Goal: Communication & Community: Answer question/provide support

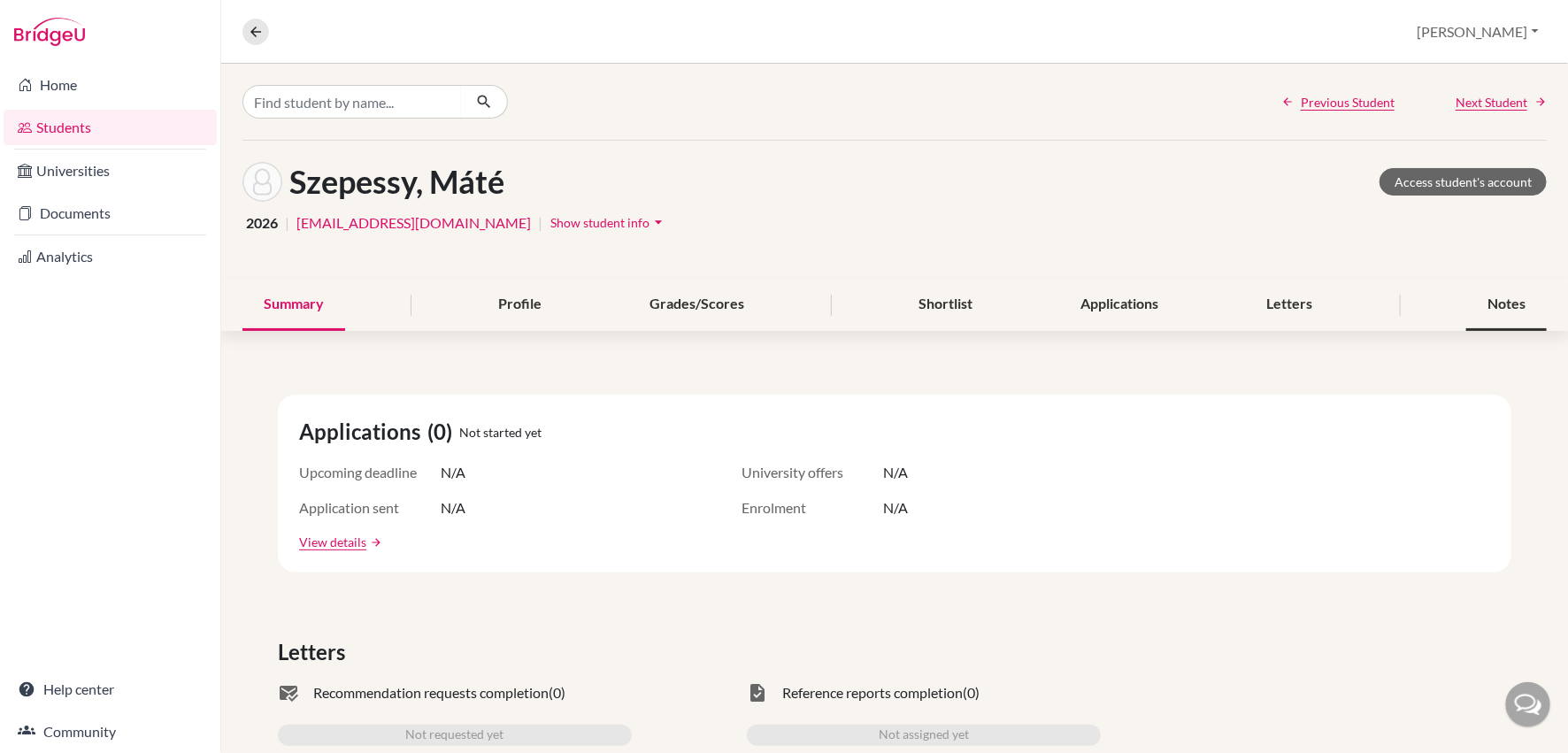
click at [1512, 299] on div "Notes" at bounding box center [1506, 305] width 80 height 52
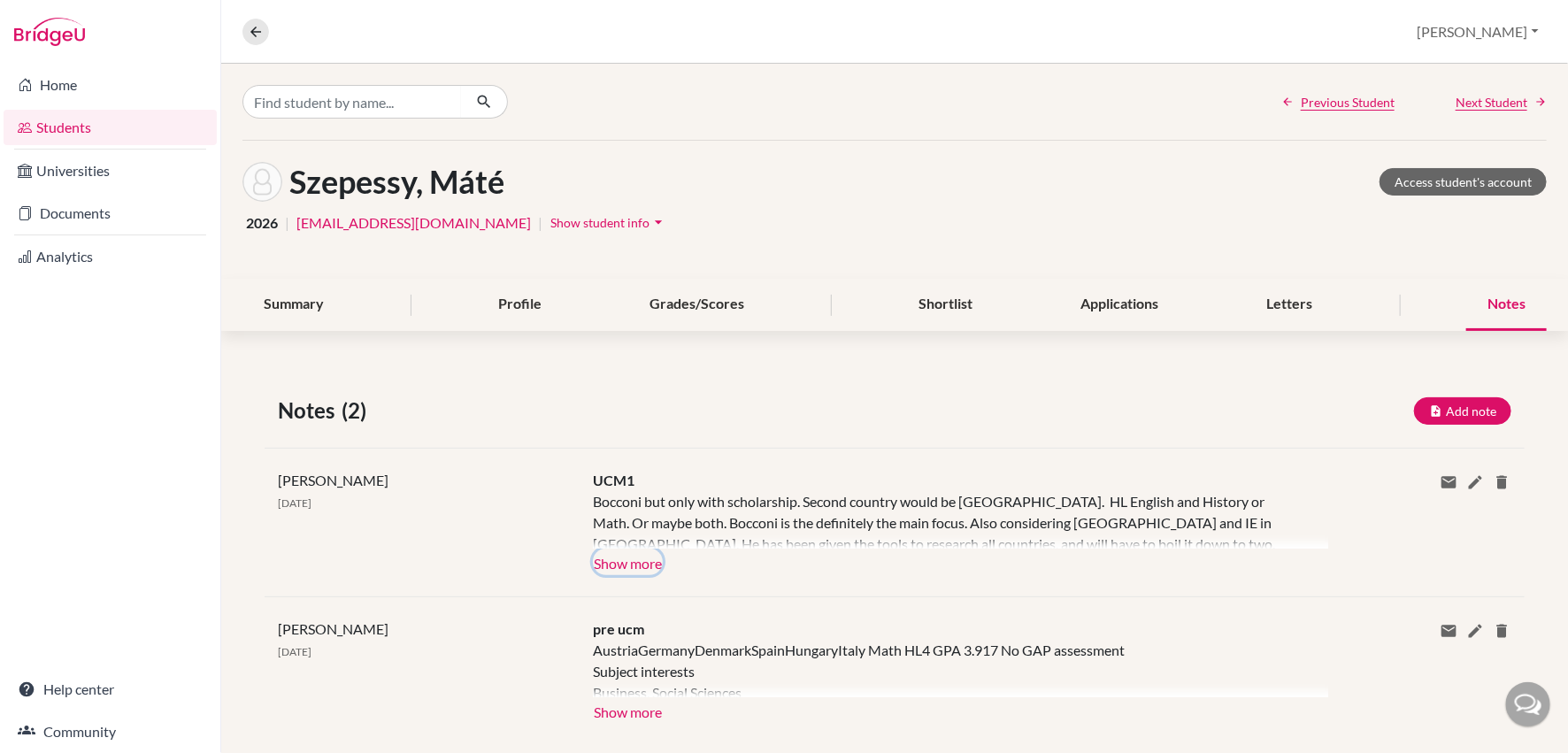
click at [626, 572] on button "Show more" at bounding box center [628, 562] width 70 height 27
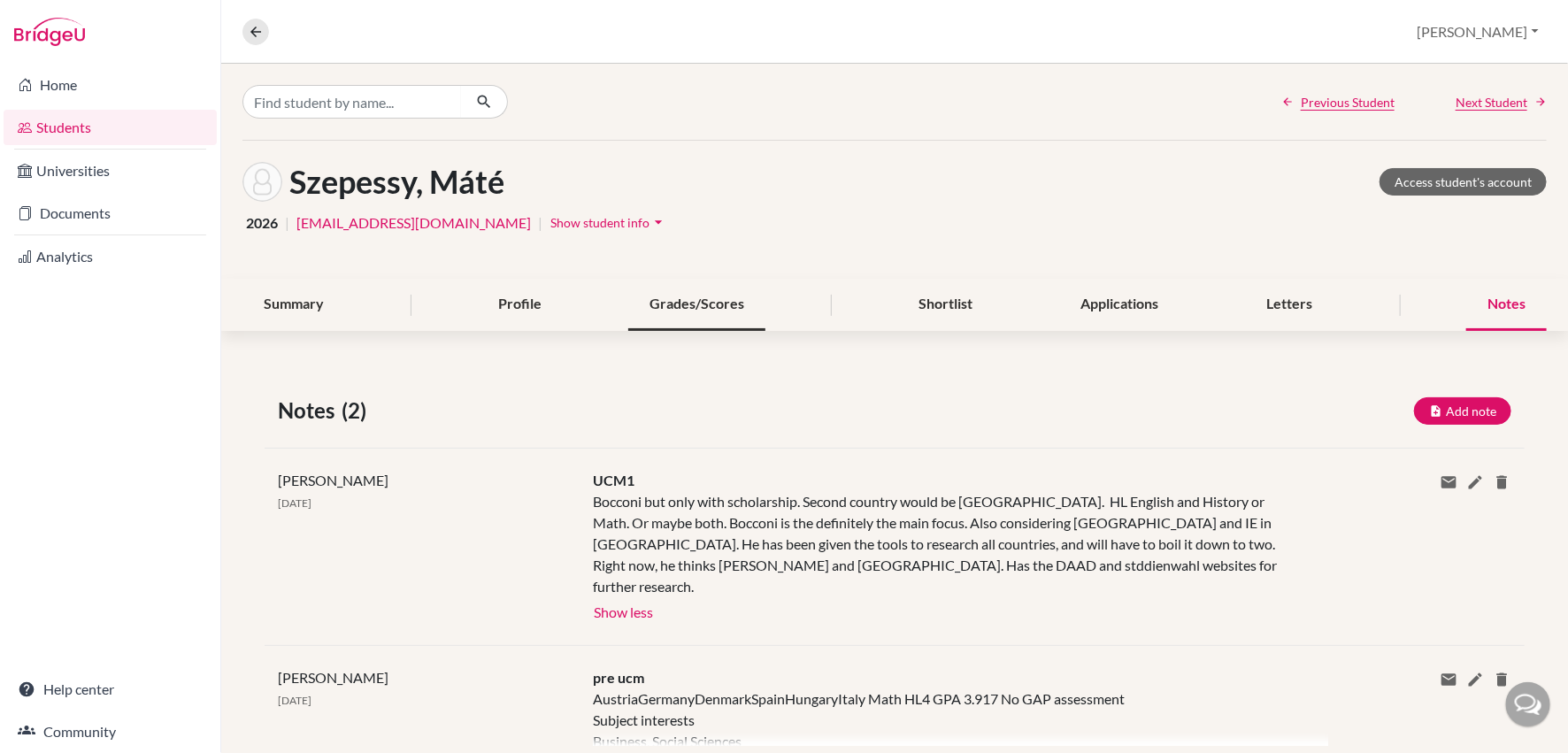
click at [741, 304] on div "Grades/Scores" at bounding box center [697, 305] width 138 height 52
click at [965, 294] on div "Shortlist" at bounding box center [946, 305] width 96 height 52
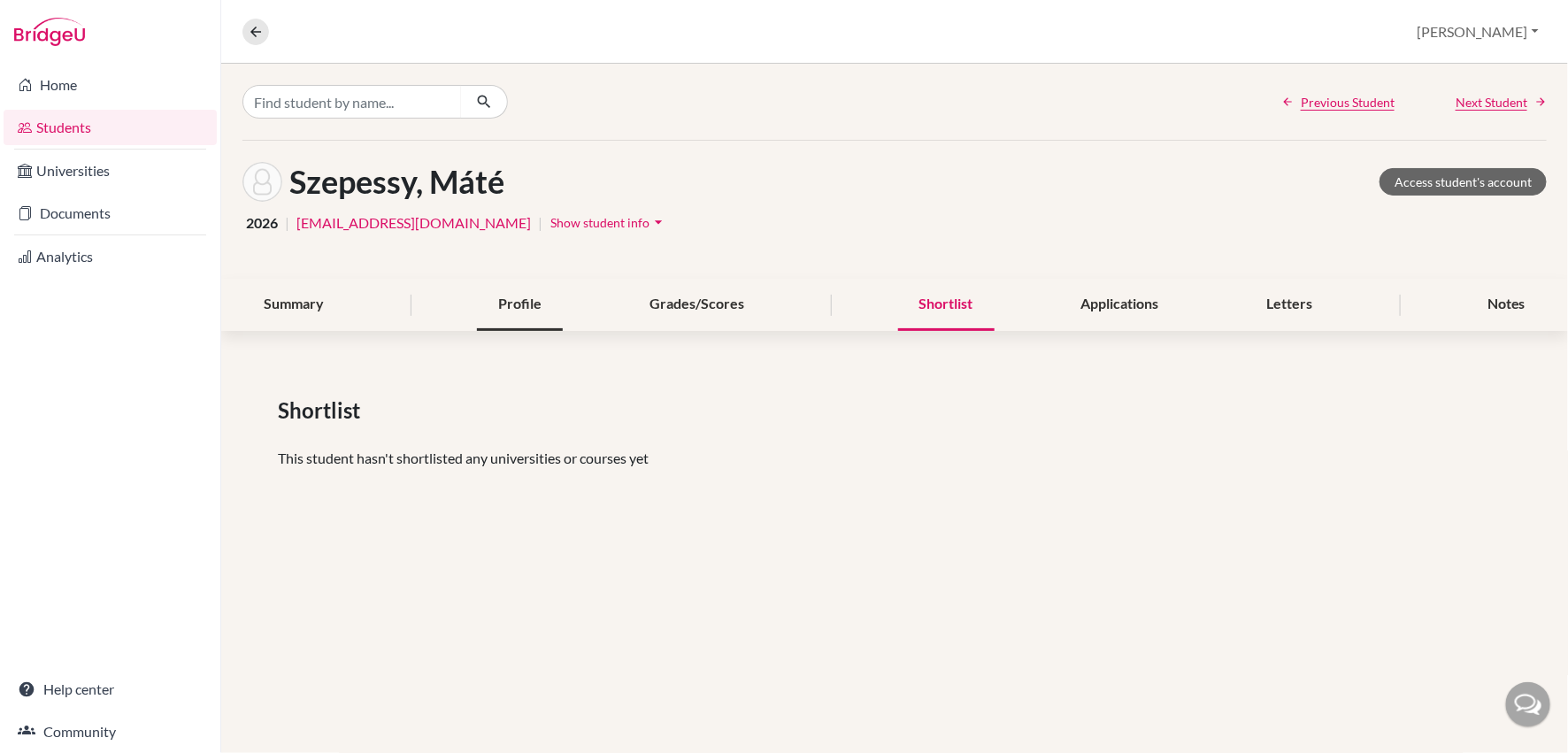
click at [521, 308] on div "Profile" at bounding box center [520, 305] width 86 height 52
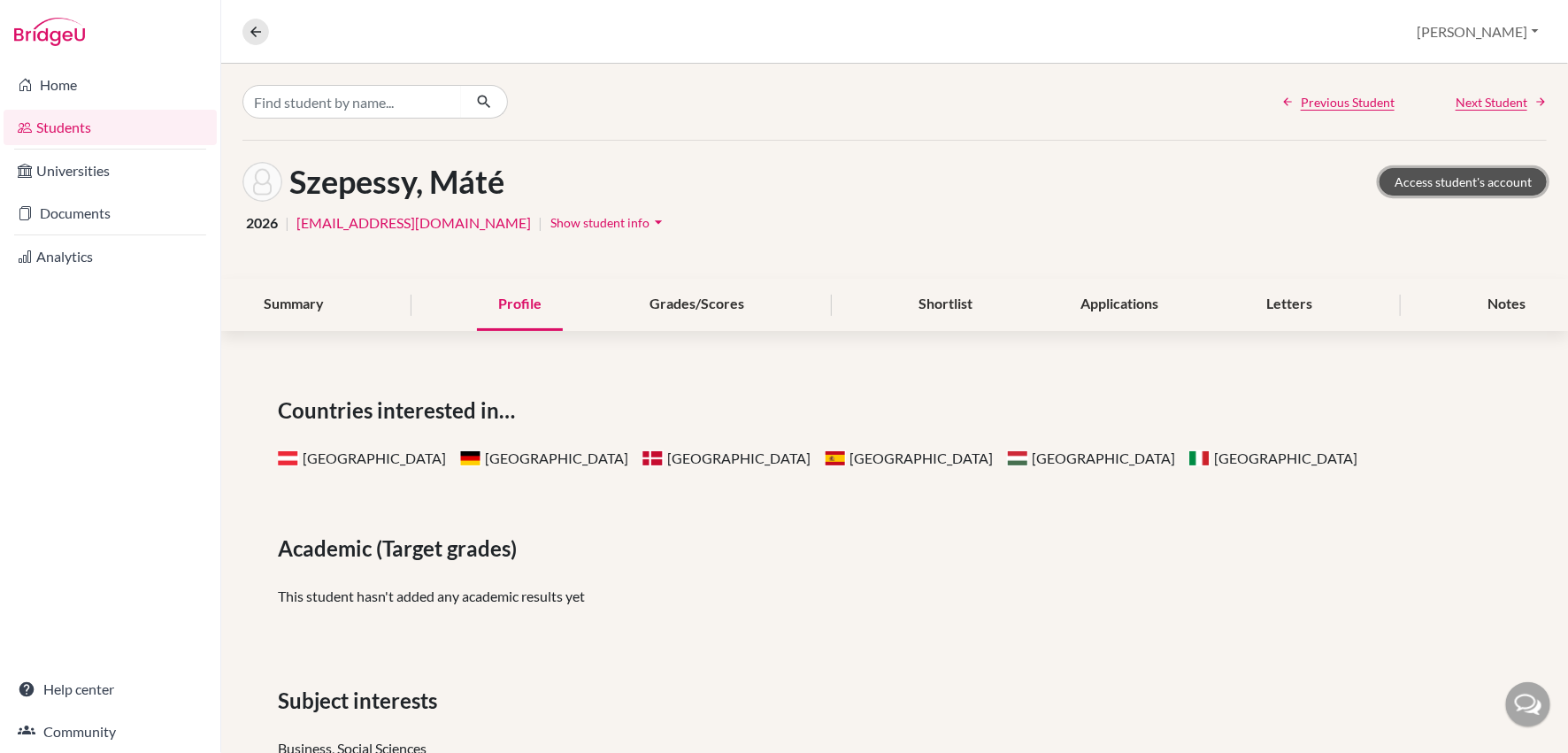
click at [1479, 180] on link "Access student's account" at bounding box center [1463, 181] width 167 height 28
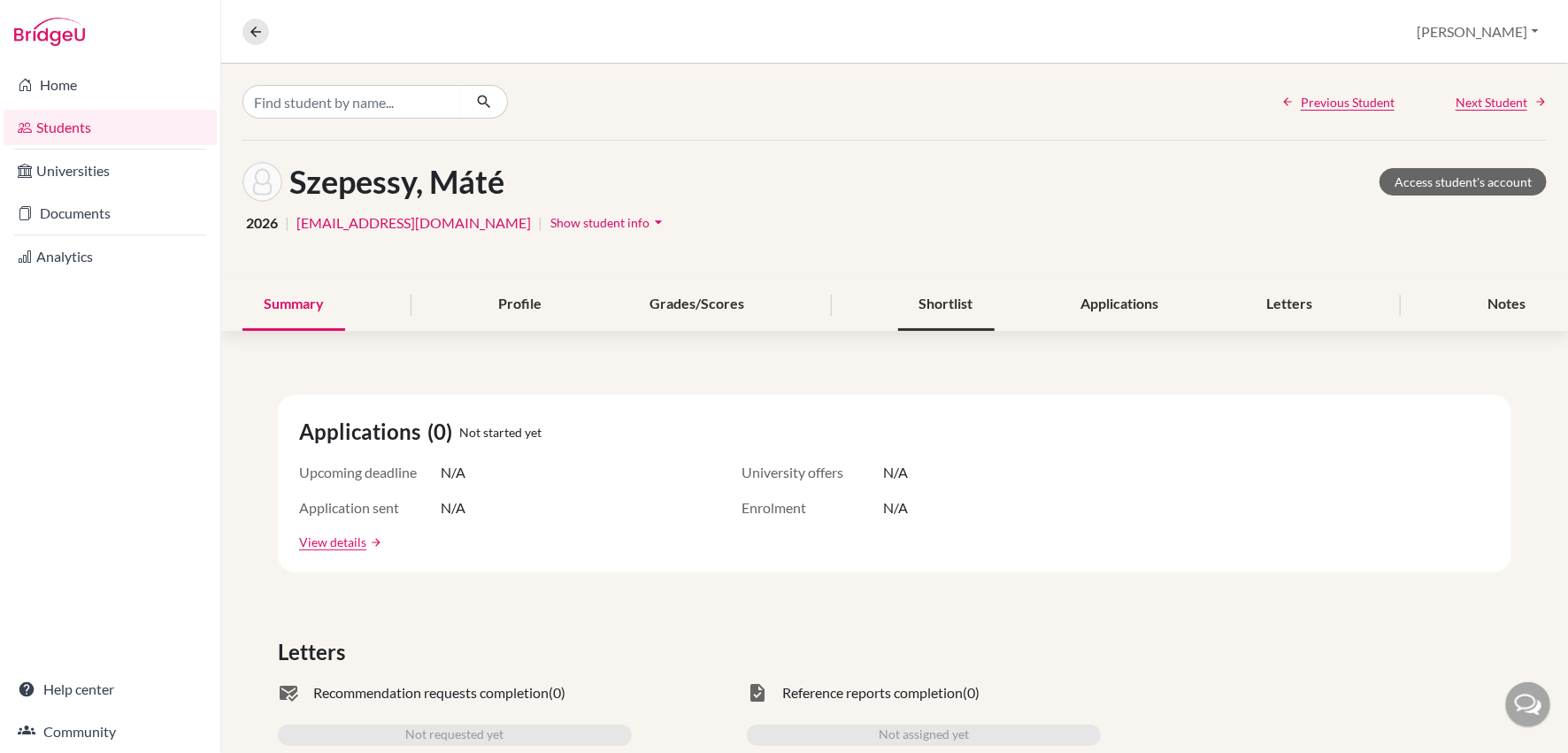
click at [952, 301] on div "Shortlist" at bounding box center [946, 305] width 96 height 52
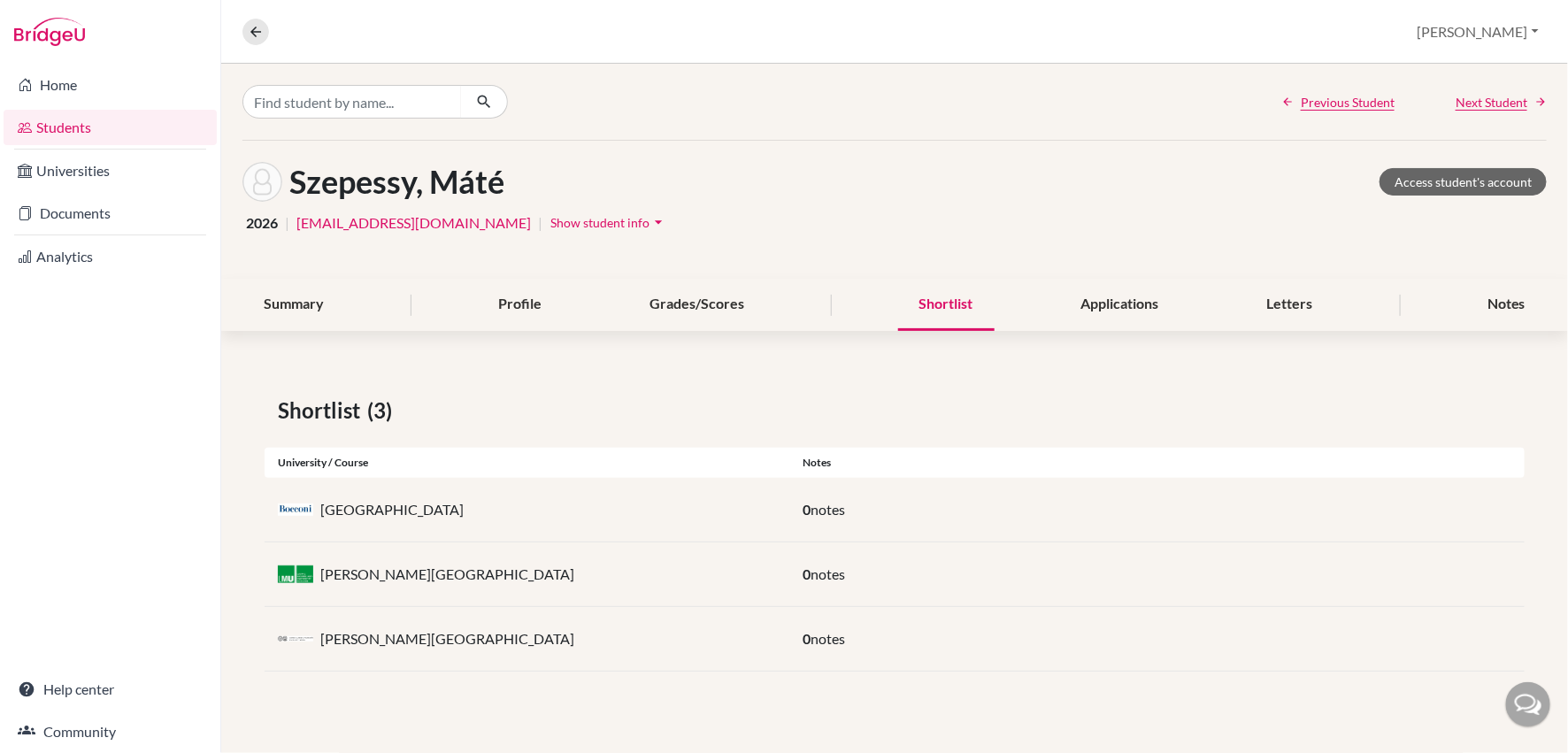
click at [404, 506] on p "[GEOGRAPHIC_DATA]" at bounding box center [392, 510] width 143 height 21
click at [1515, 304] on div "Notes" at bounding box center [1506, 305] width 80 height 52
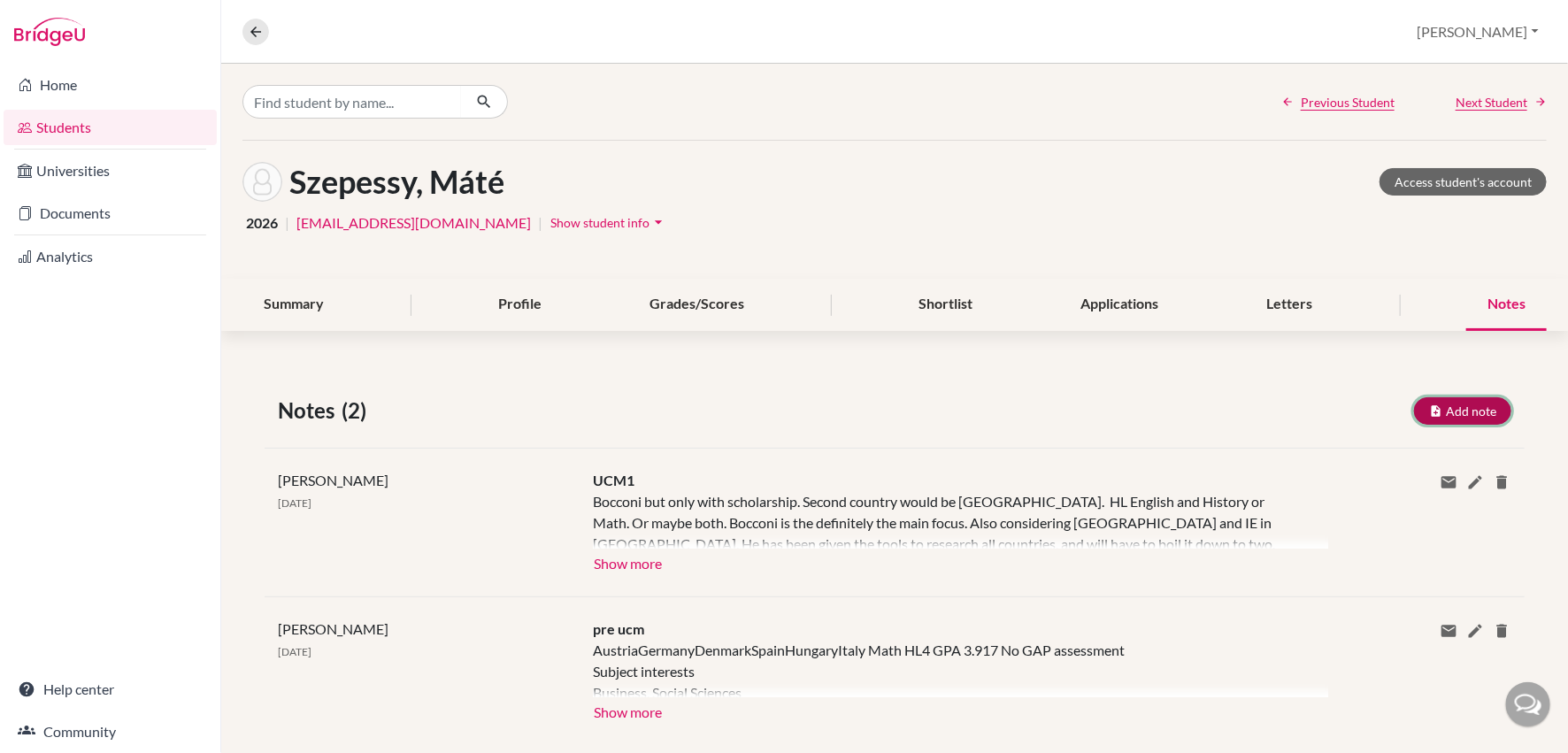
click at [1450, 412] on button "Add note" at bounding box center [1463, 411] width 97 height 28
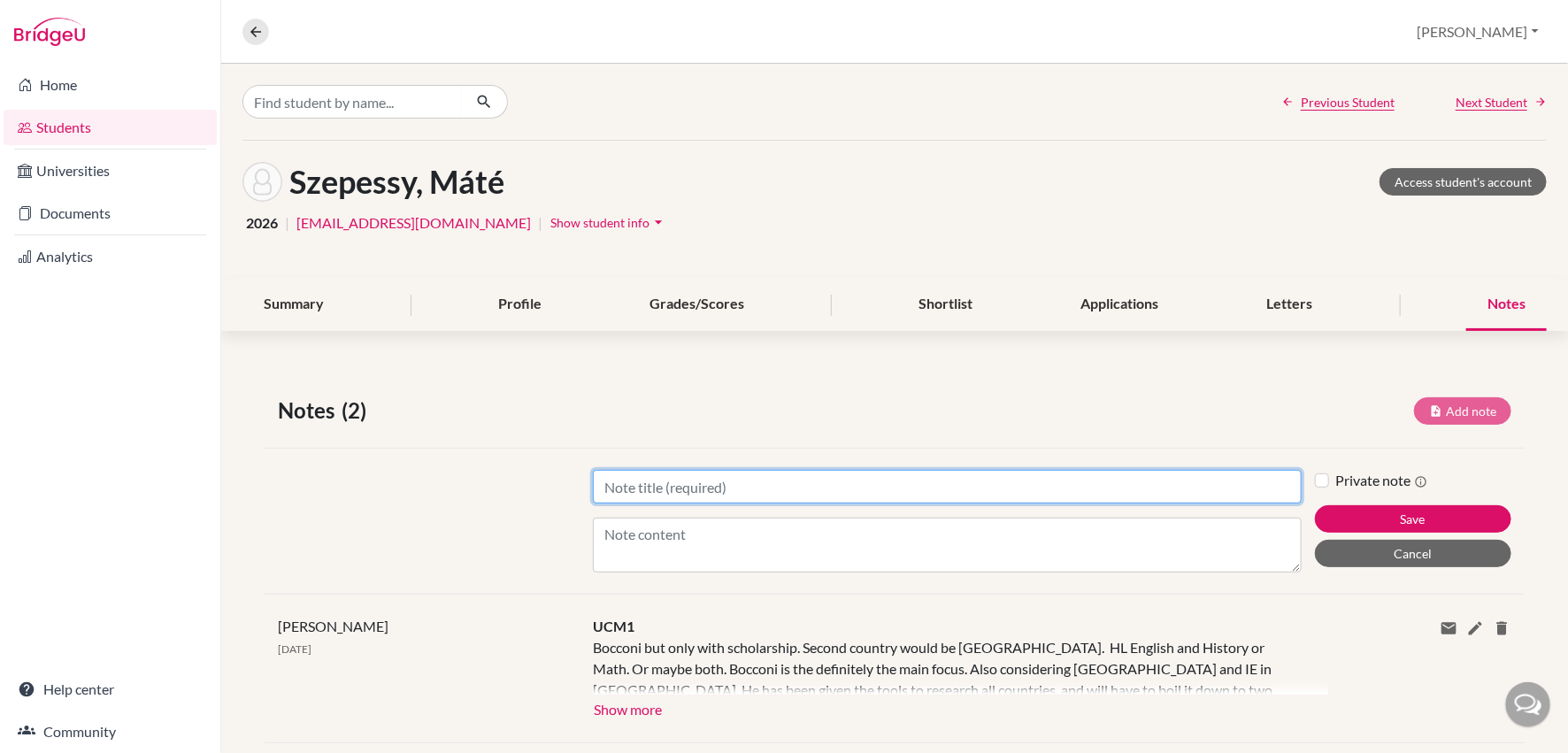
click at [638, 498] on input "Title" at bounding box center [947, 487] width 709 height 34
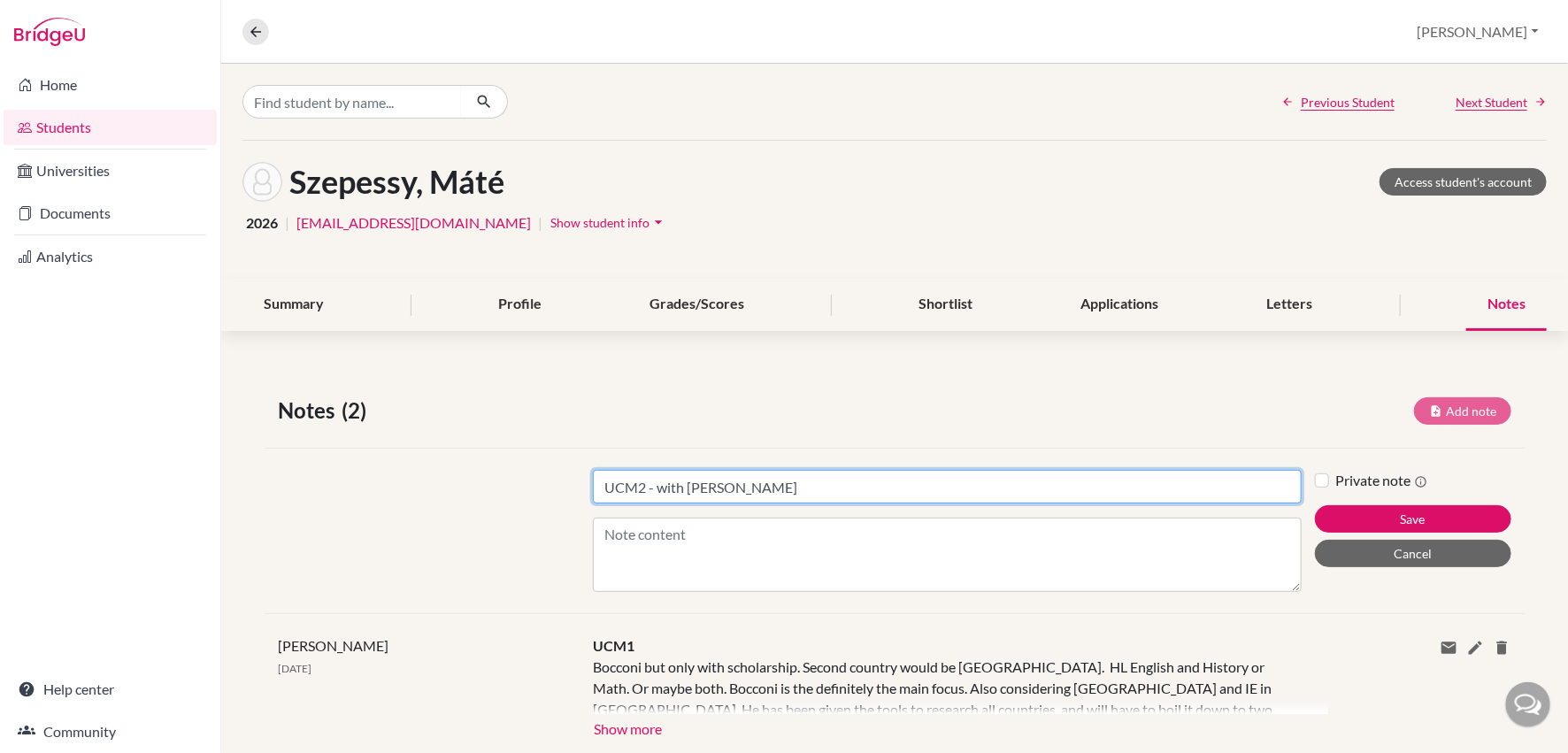
drag, startPoint x: 1293, startPoint y: 562, endPoint x: 1291, endPoint y: 631, distance: 69.0
click at [1291, 592] on textarea "Content" at bounding box center [947, 555] width 709 height 74
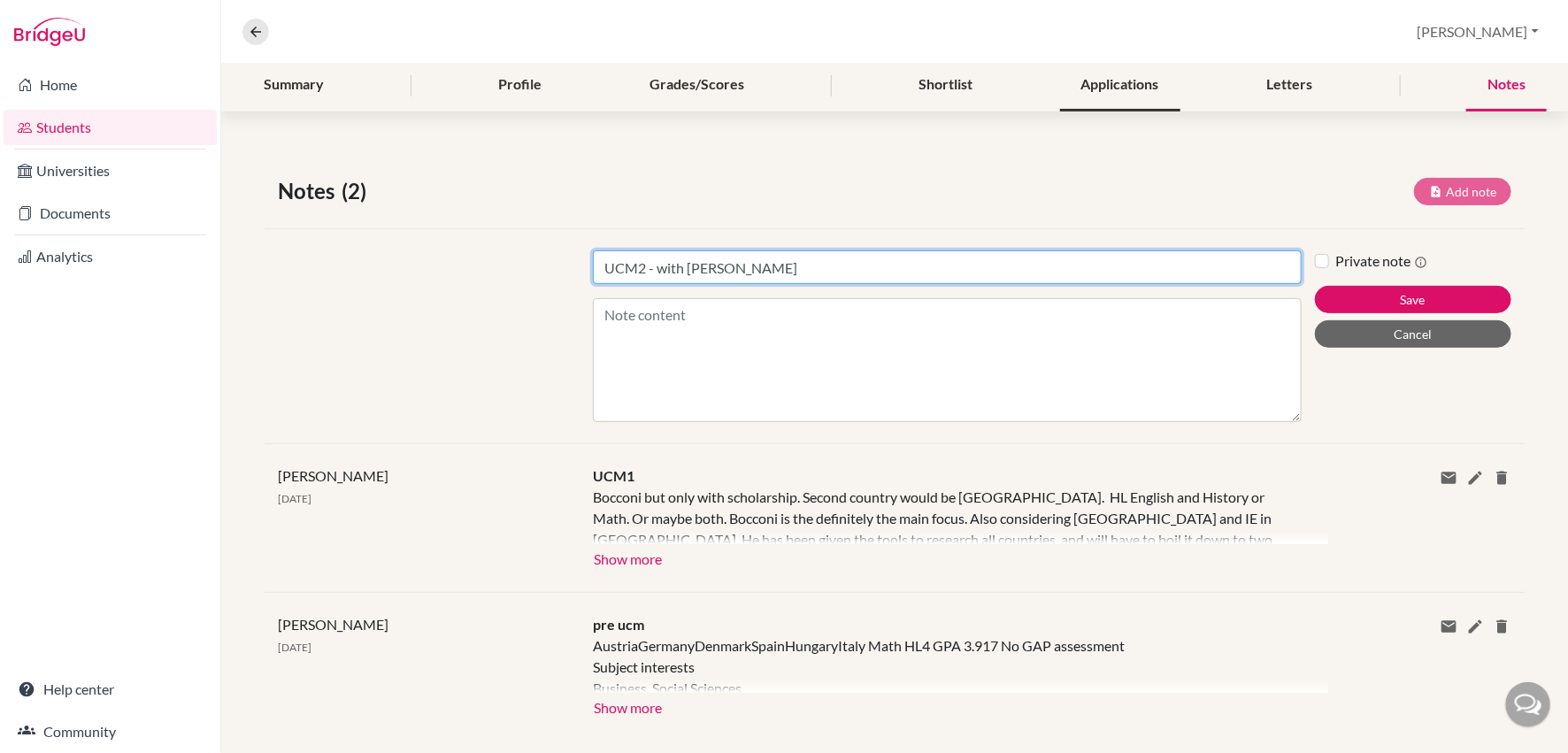
scroll to position [245, 0]
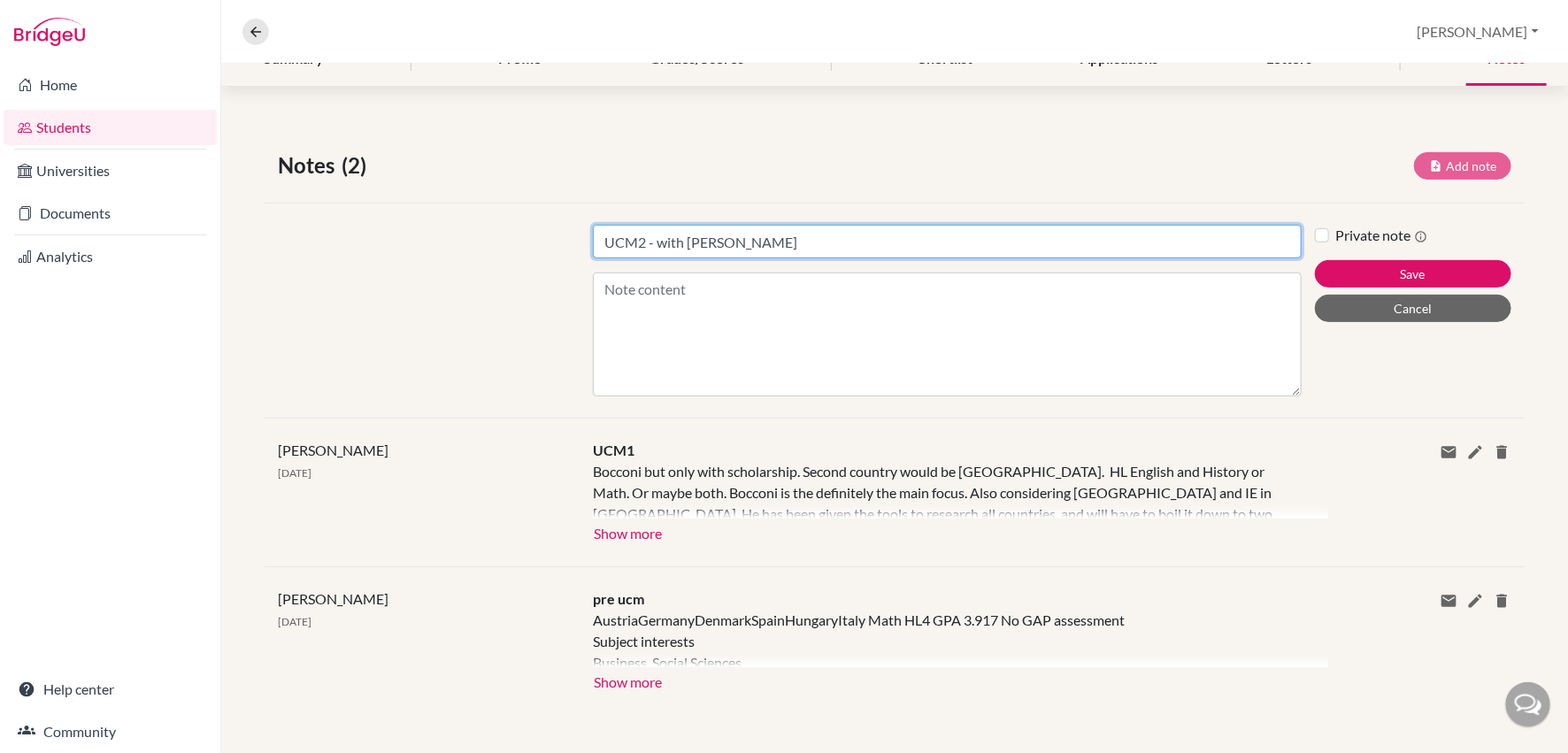
type input "UCM2 - with [PERSON_NAME]"
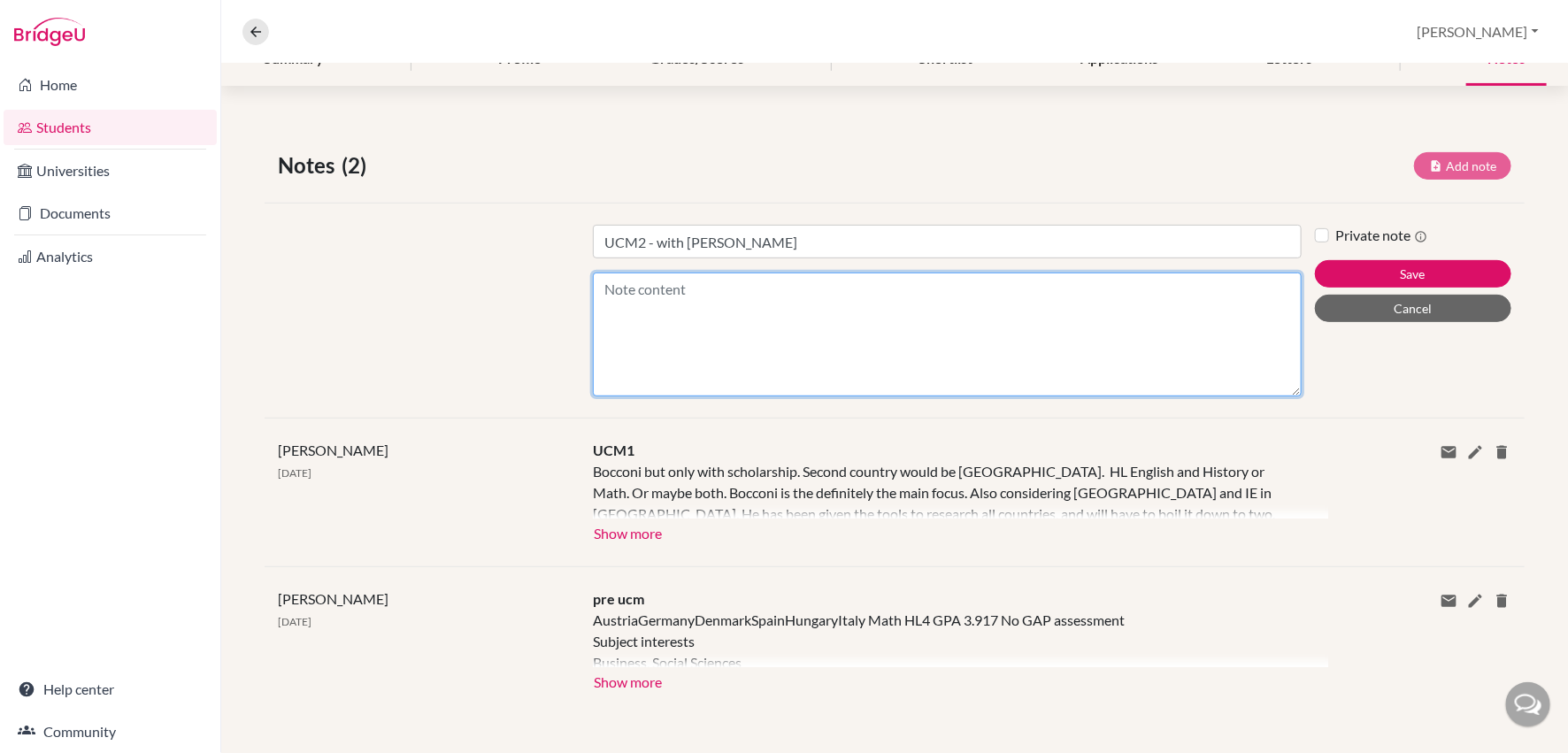
click at [659, 288] on textarea "Content" at bounding box center [947, 334] width 709 height 124
click at [826, 288] on textarea "Being doing summer schools and preping for SAt At 2nd ranked high school in [GE…" at bounding box center [947, 334] width 709 height 124
click at [912, 286] on textarea "Being doing summer schools and prepping for SAt At 2nd ranked high school in [G…" at bounding box center [947, 334] width 709 height 124
click at [858, 310] on textarea "Being doing summer schools and prepping for SAT At 2nd ranked high school in [G…" at bounding box center [947, 334] width 709 height 124
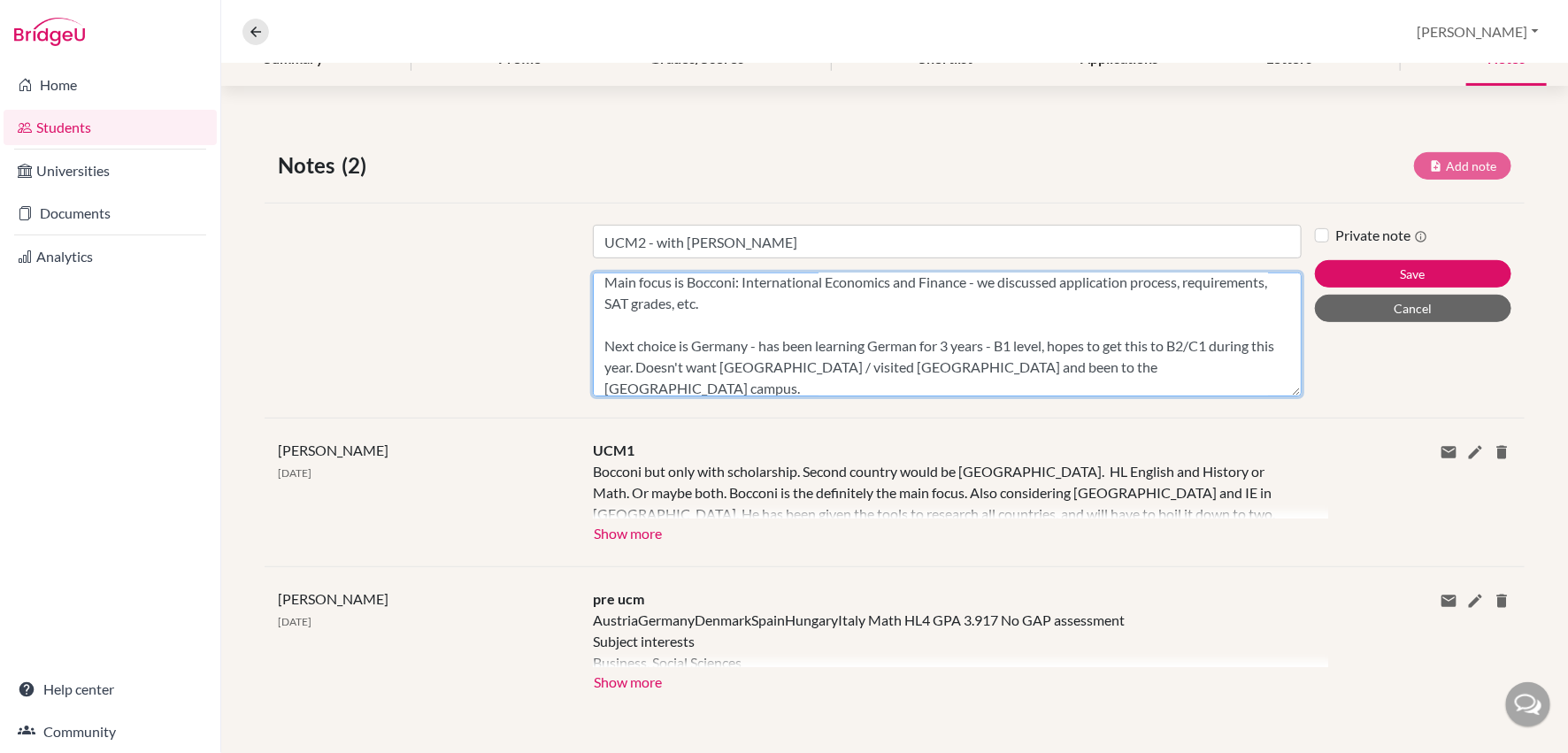
scroll to position [121, 0]
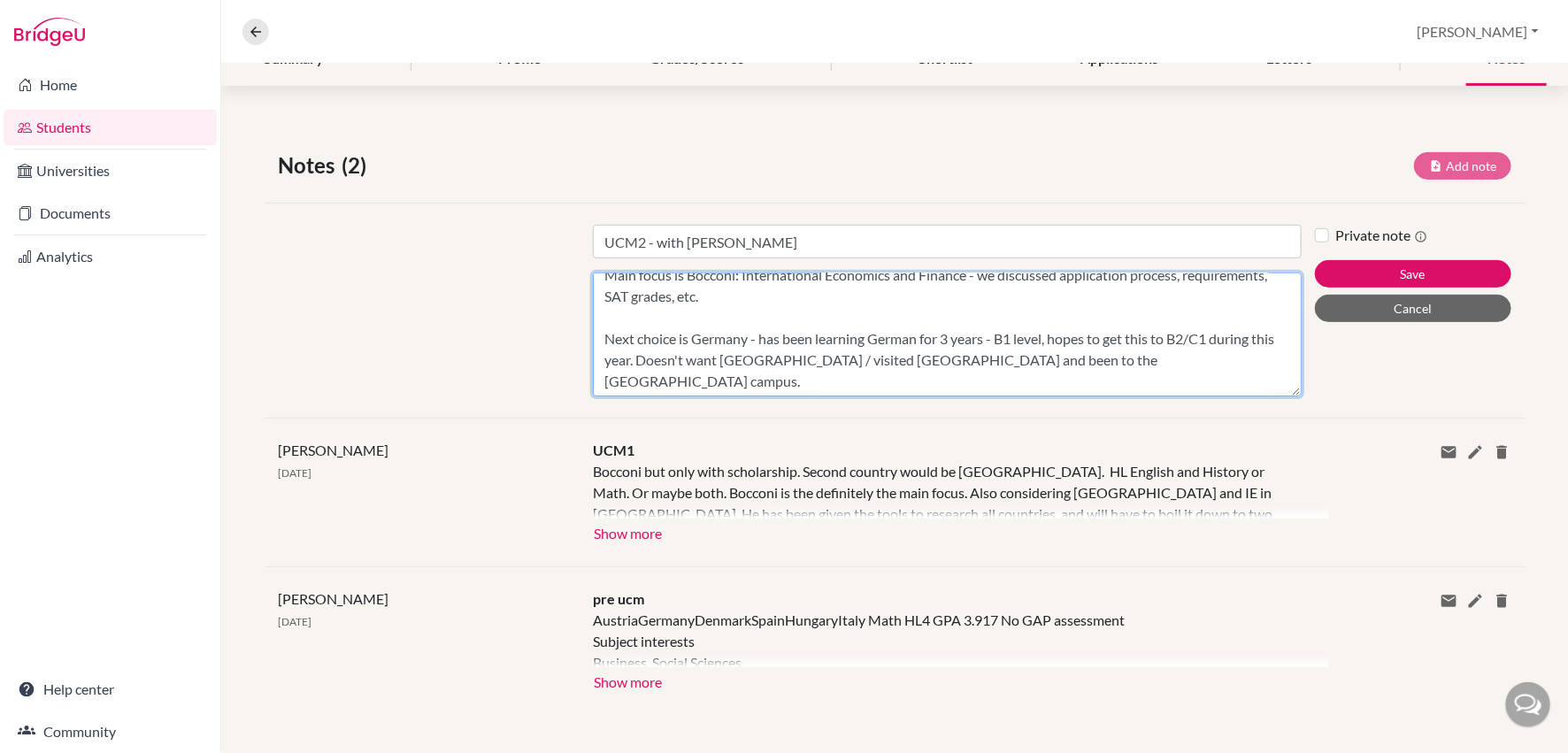
drag, startPoint x: 919, startPoint y: 389, endPoint x: 780, endPoint y: 375, distance: 139.7
click at [780, 375] on textarea "Being doing summer schools and prepping for SAT At 2nd ranked high school in [G…" at bounding box center [947, 334] width 709 height 124
click at [774, 375] on textarea "Being doing summer schools and prepping for SAT At 2nd ranked high school in [G…" at bounding box center [947, 334] width 709 height 124
drag, startPoint x: 784, startPoint y: 377, endPoint x: 591, endPoint y: 377, distance: 193.0
click at [591, 377] on div "Title UCM2 - with [PERSON_NAME] Content Being doing summer schools and prepping…" at bounding box center [947, 311] width 735 height 172
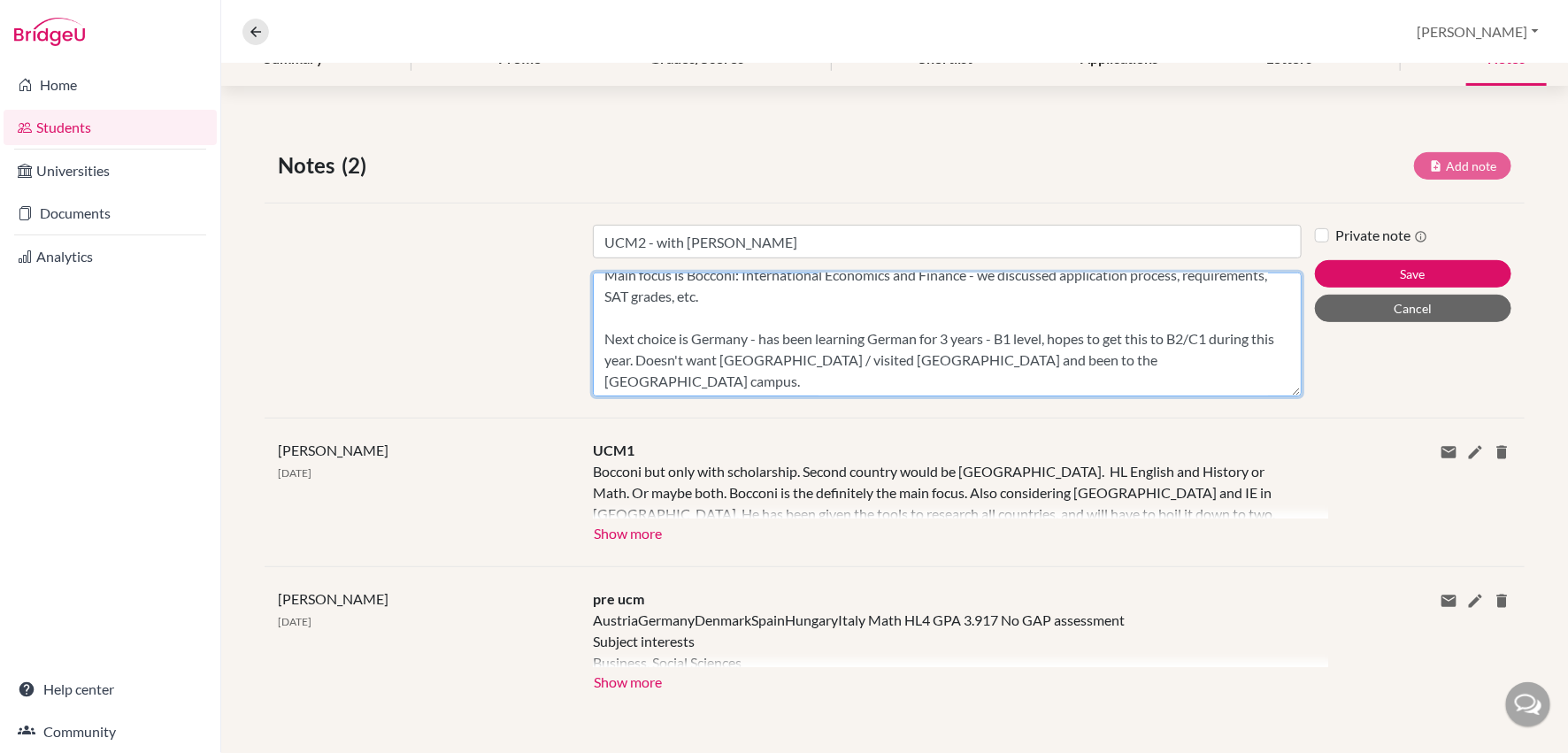
click at [710, 297] on textarea "Being doing summer schools and prepping for SAT At 2nd ranked high school in [G…" at bounding box center [947, 334] width 709 height 124
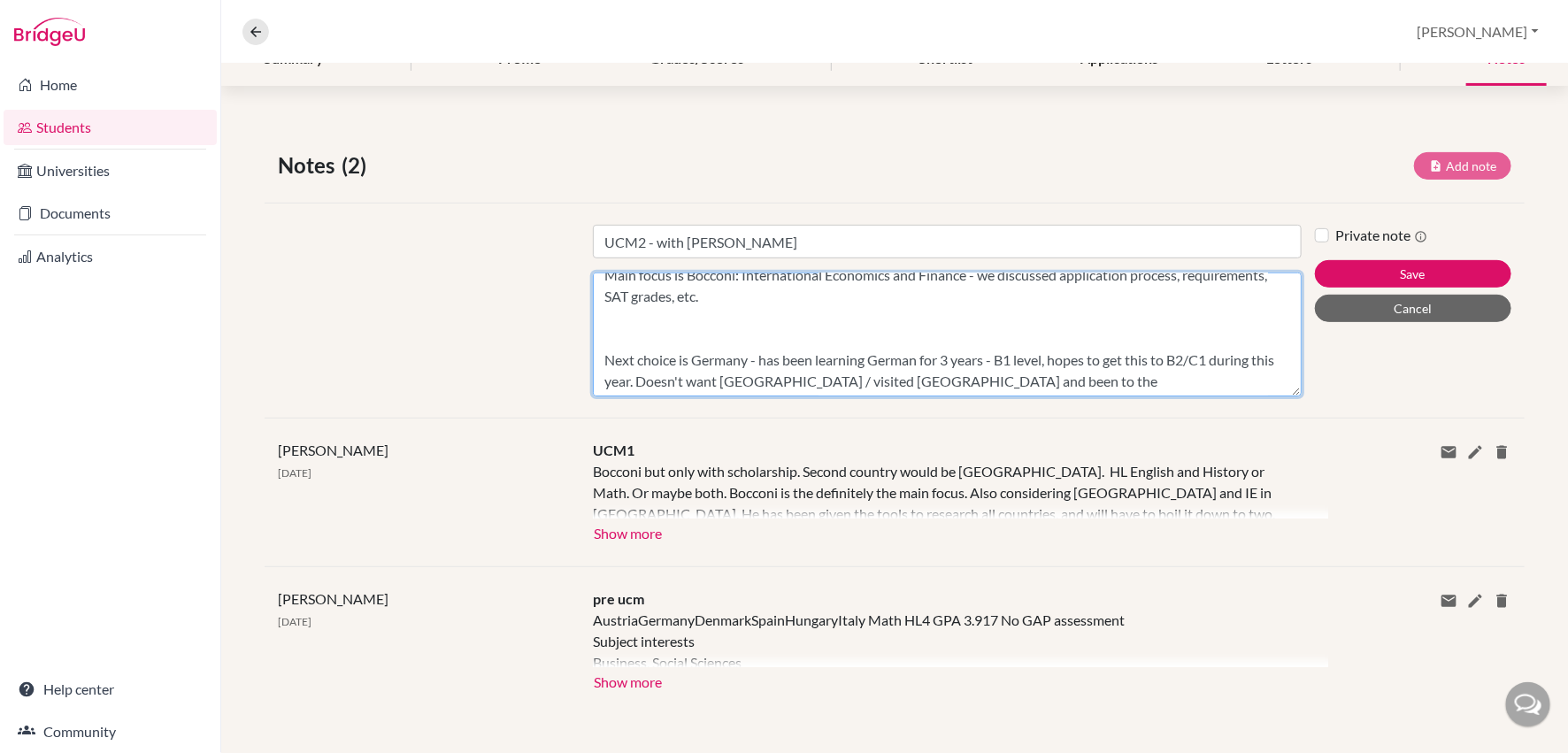
paste textarea "Not really interested in [GEOGRAPHIC_DATA]"
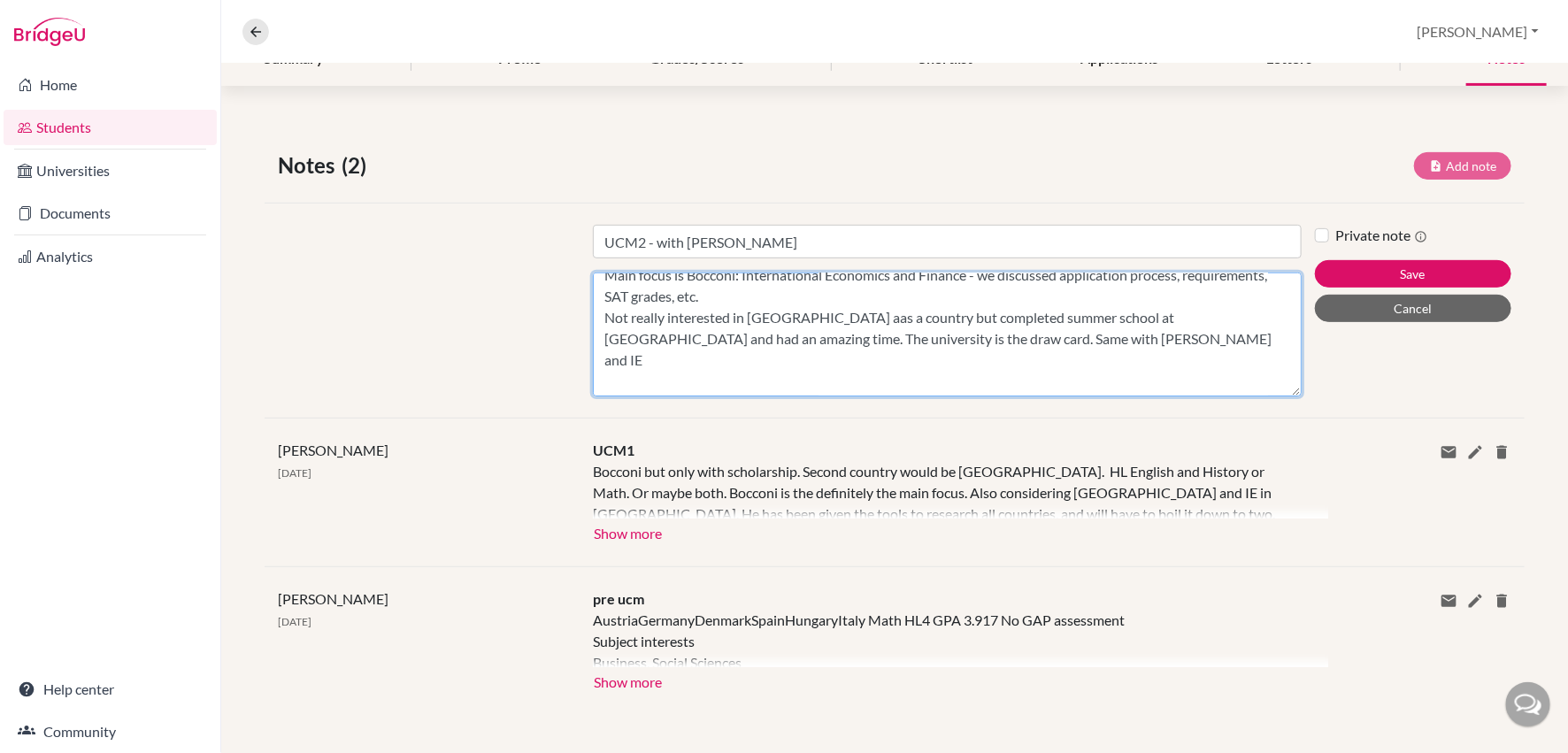
click at [897, 335] on textarea "Being doing summer schools and prepping for SAT At 2nd ranked high school in [G…" at bounding box center [947, 334] width 709 height 124
click at [958, 335] on textarea "Being doing summer schools and prepping for SAT At 2nd ranked high school in [G…" at bounding box center [947, 334] width 709 height 124
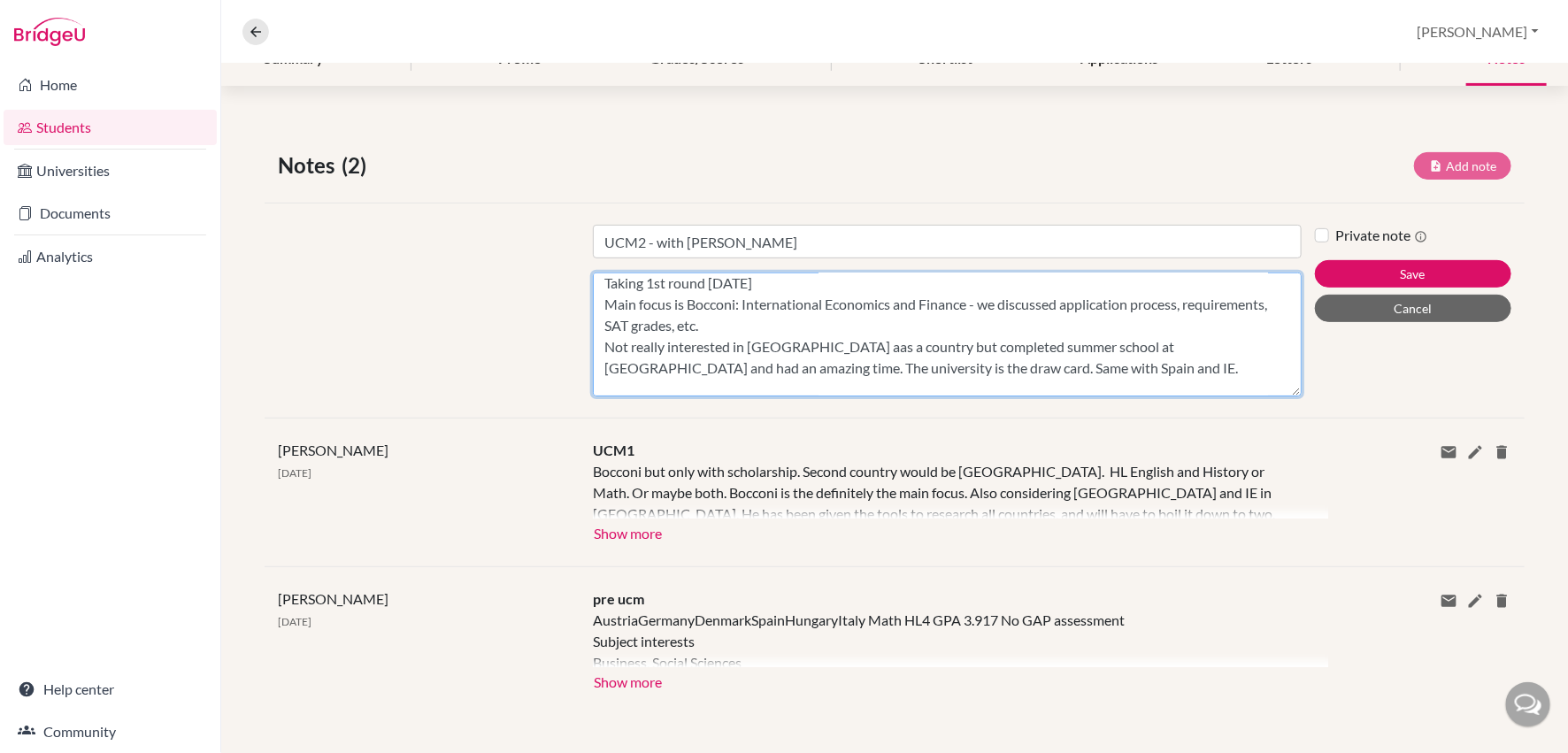
scroll to position [97, 0]
click at [789, 339] on textarea "Being doing summer schools and prepping for SAT At 2nd ranked high school in [G…" at bounding box center [947, 334] width 709 height 124
click at [971, 297] on textarea "Being doing summer schools and prepping for SAT At 2nd ranked high school in [G…" at bounding box center [947, 334] width 709 height 124
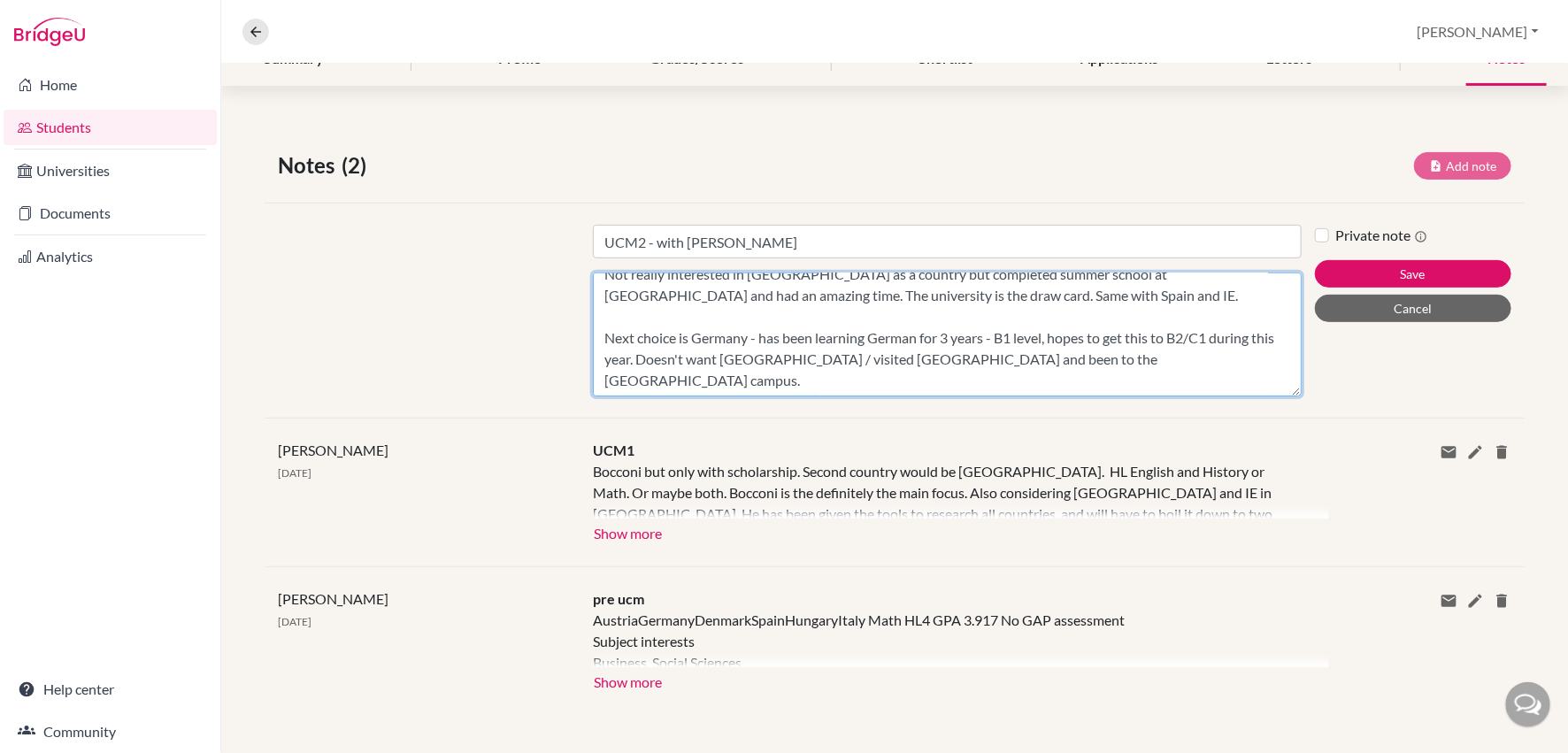
click at [1080, 356] on textarea "Being doing summer schools and prepping for SAT At 2nd ranked high school in [G…" at bounding box center [947, 334] width 709 height 124
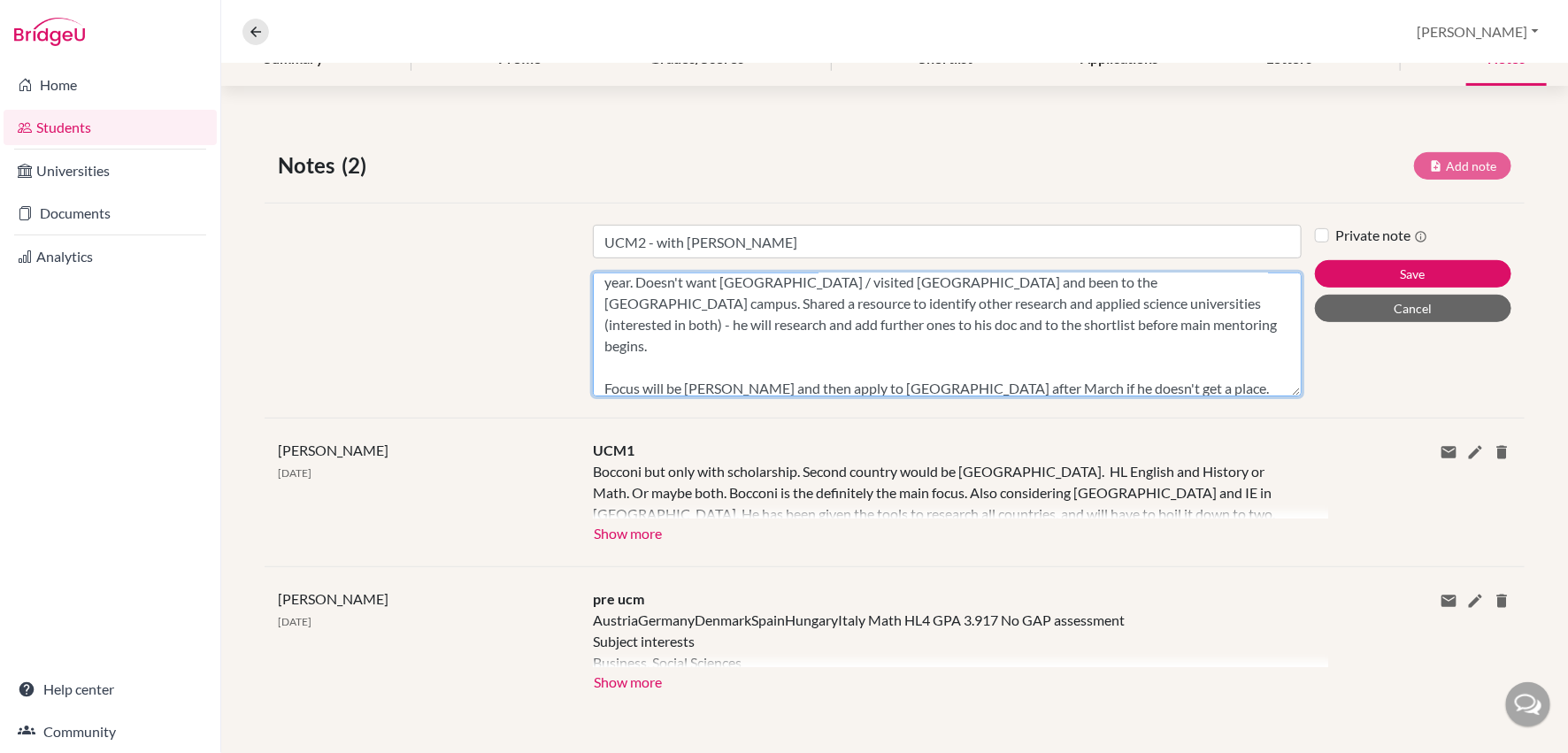
scroll to position [262, 0]
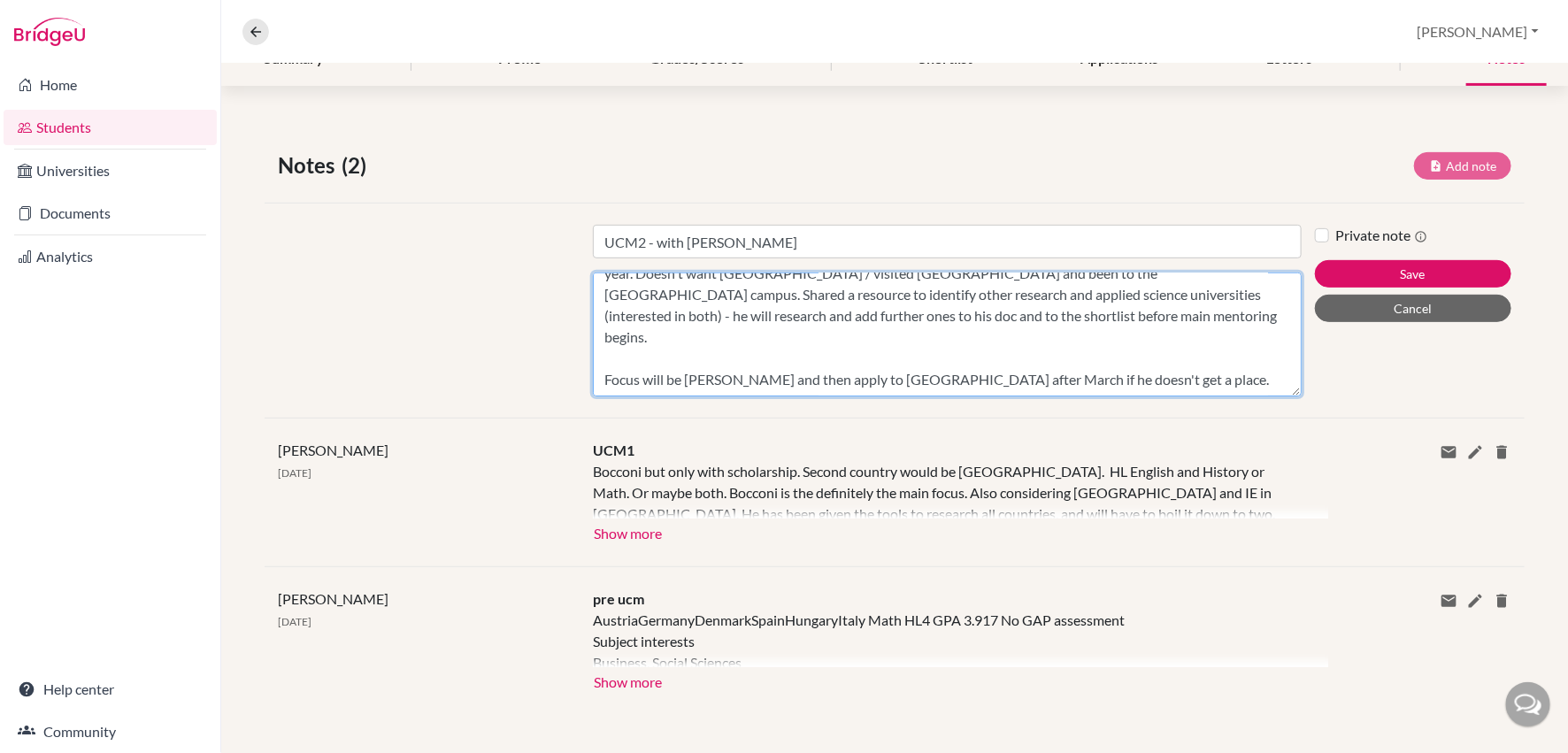
click at [1143, 345] on textarea "Being doing summer schools and prepping for SAT At 2nd ranked high school in [G…" at bounding box center [947, 334] width 709 height 124
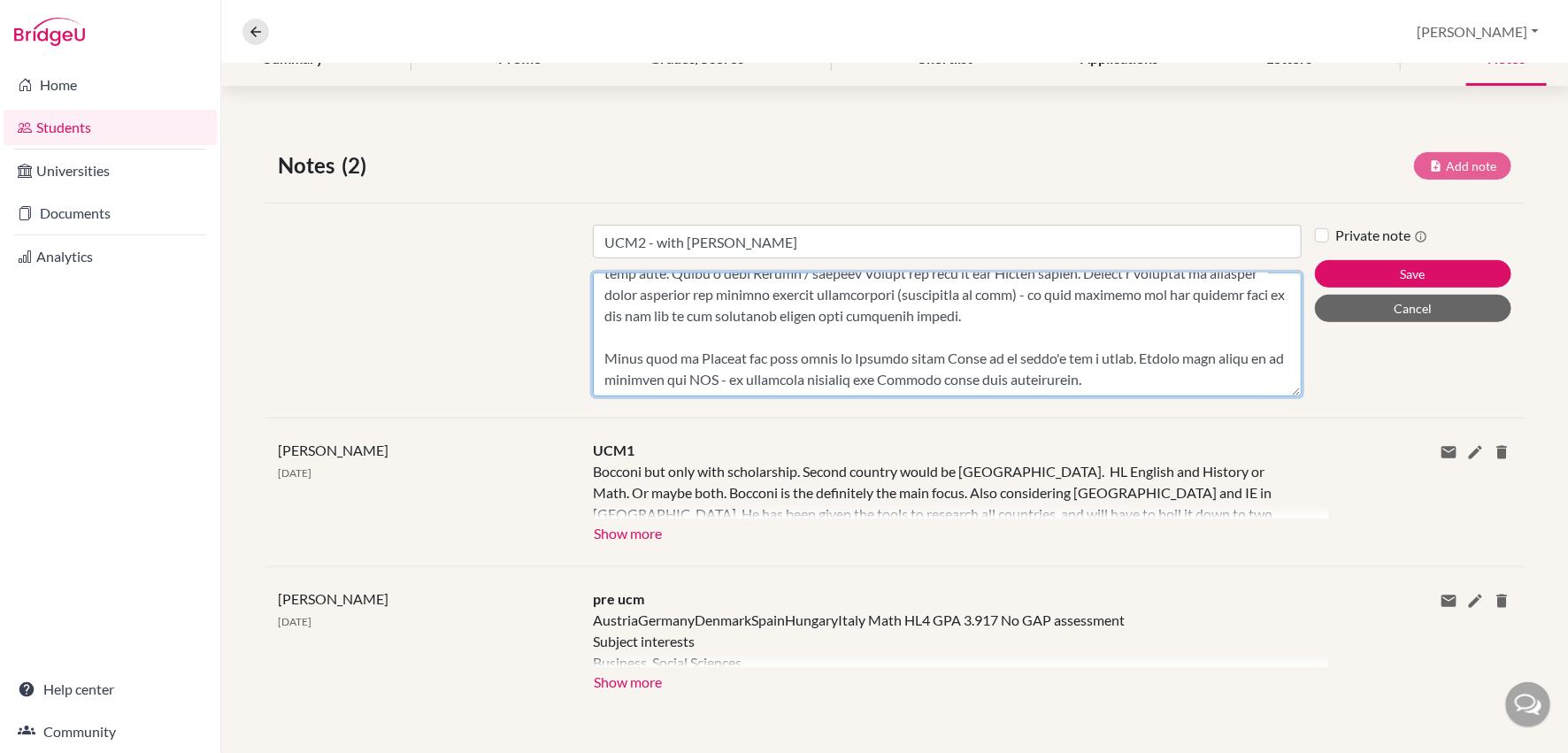
scroll to position [283, 0]
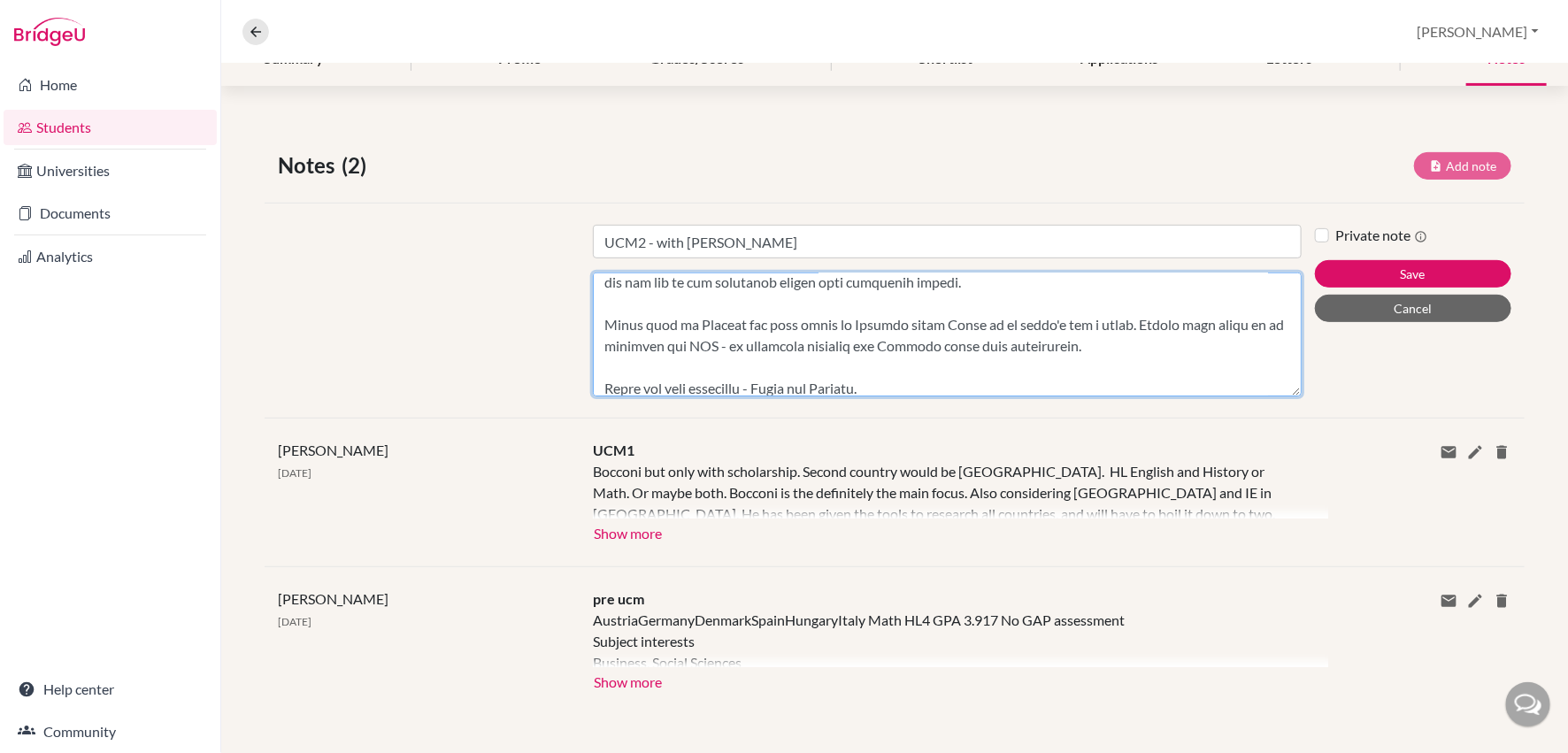
type textarea "Being doing summer schools and prepping for SAT At 2nd ranked high school in [G…"
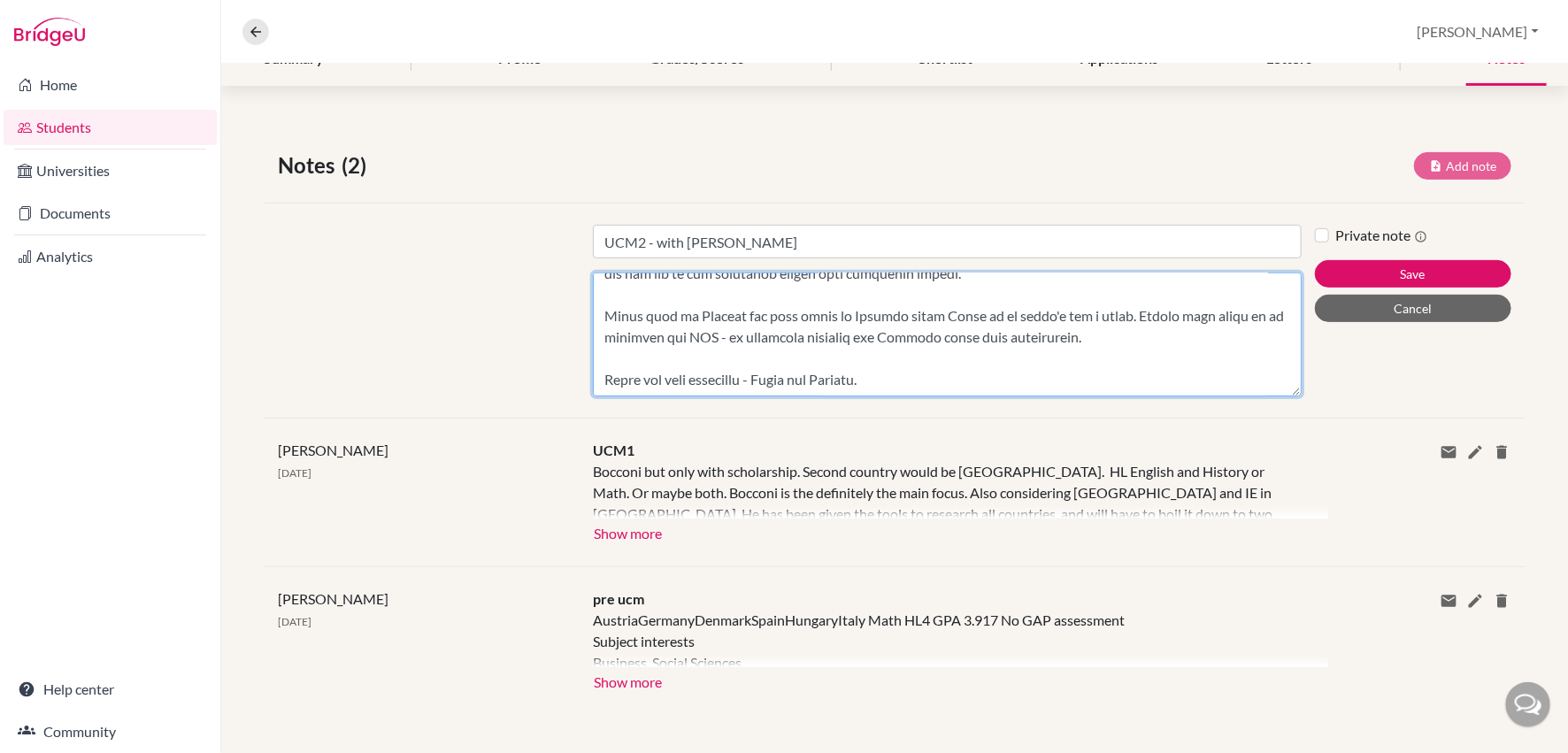
scroll to position [338, 0]
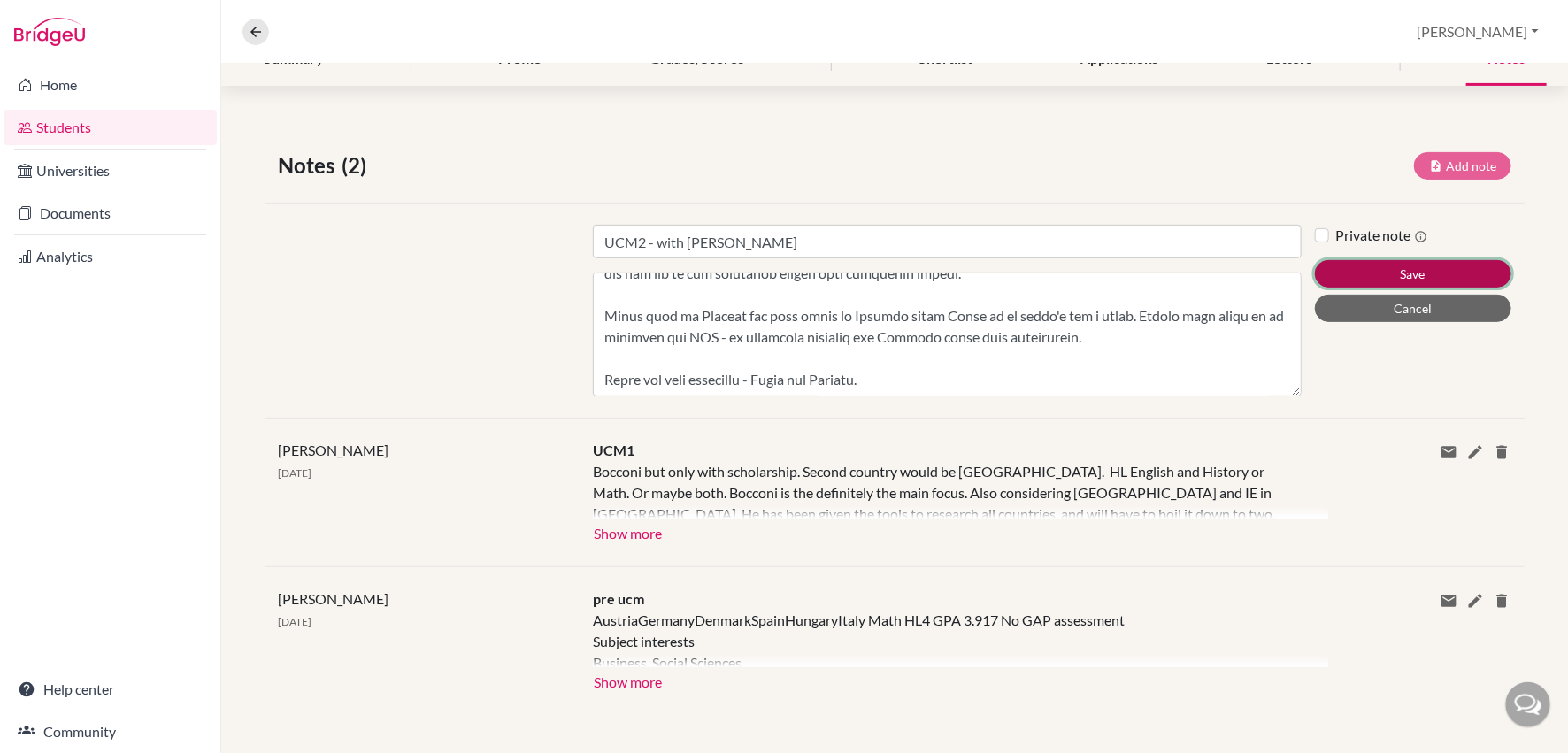
click at [1405, 271] on button "Save" at bounding box center [1413, 273] width 197 height 28
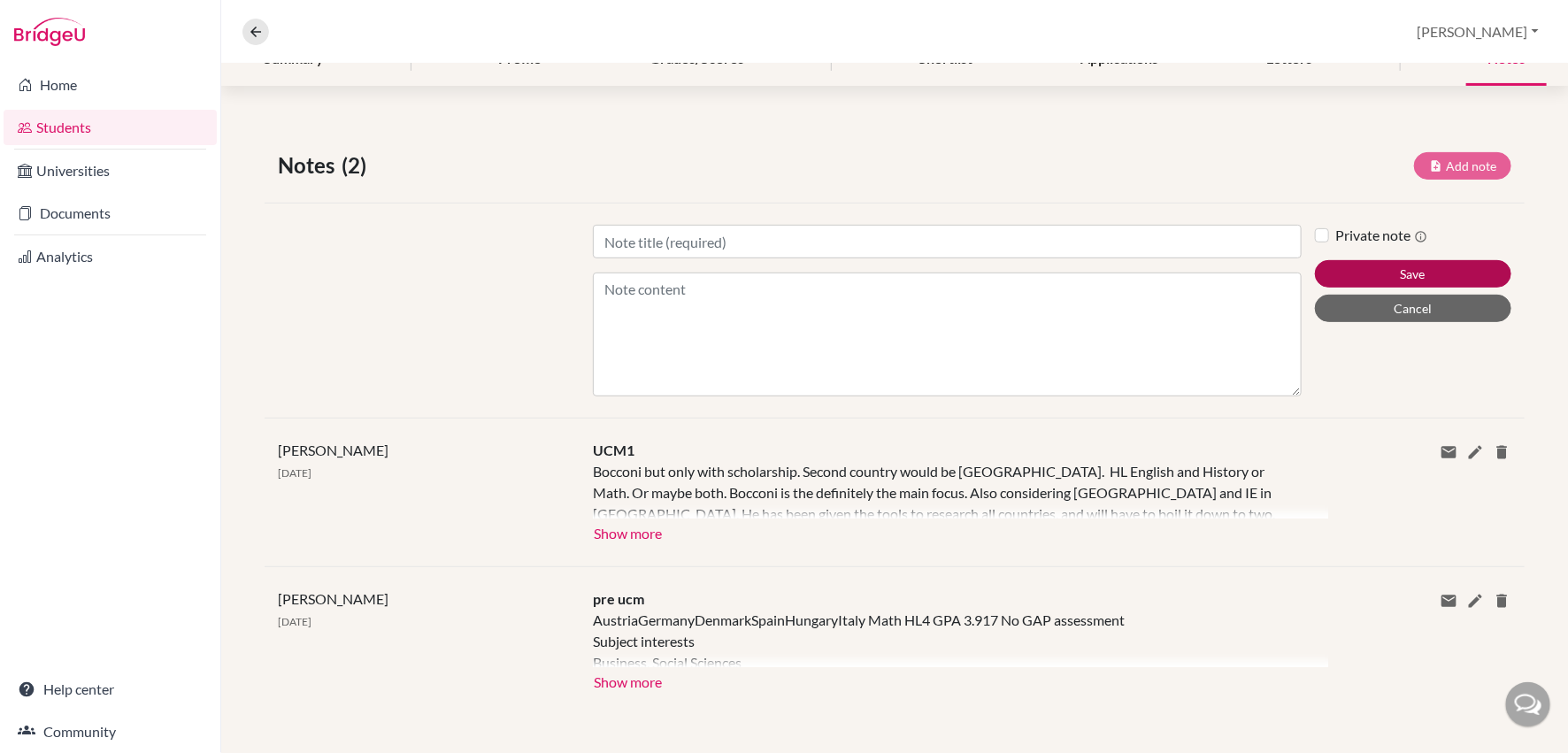
scroll to position [219, 0]
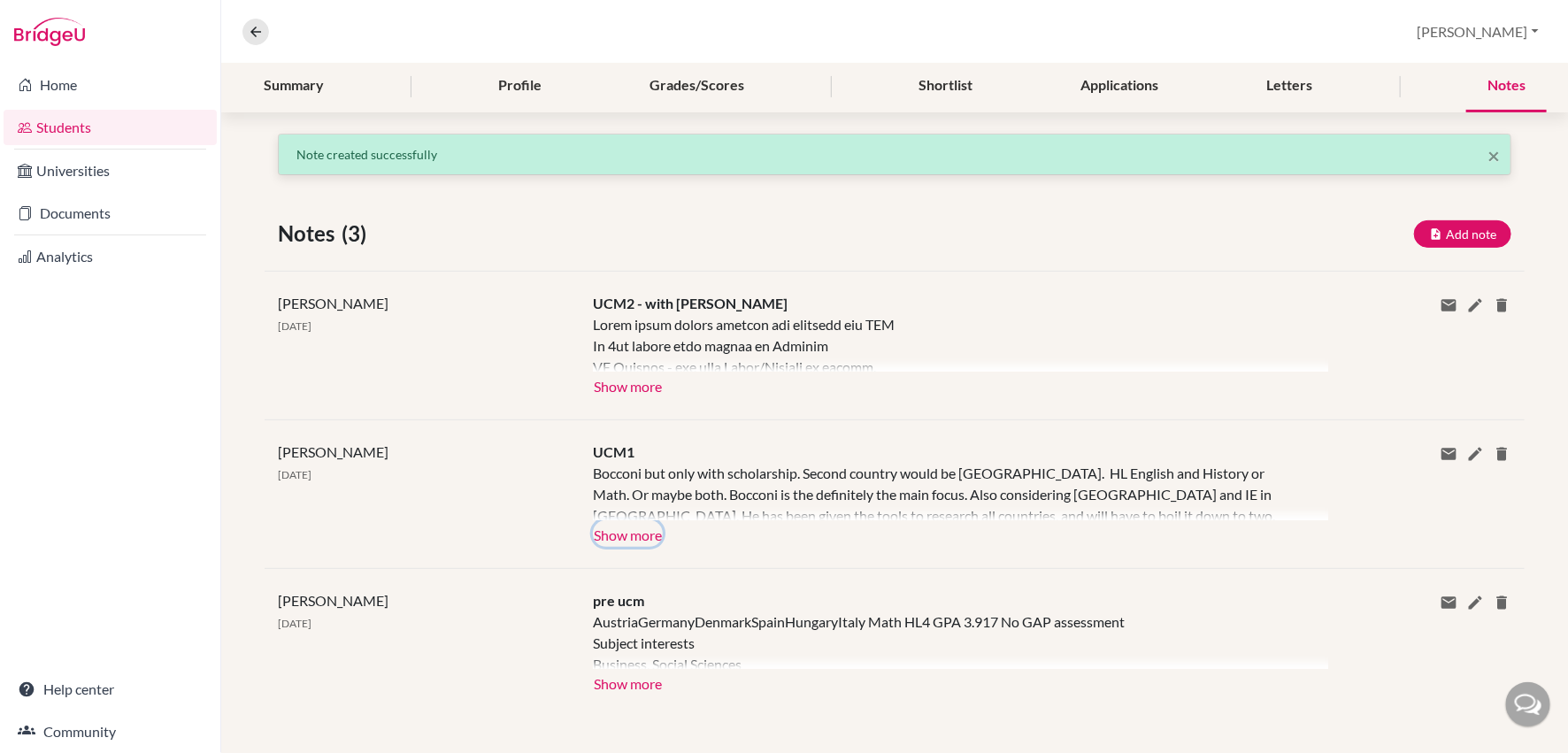
click at [633, 533] on button "Show more" at bounding box center [628, 533] width 70 height 27
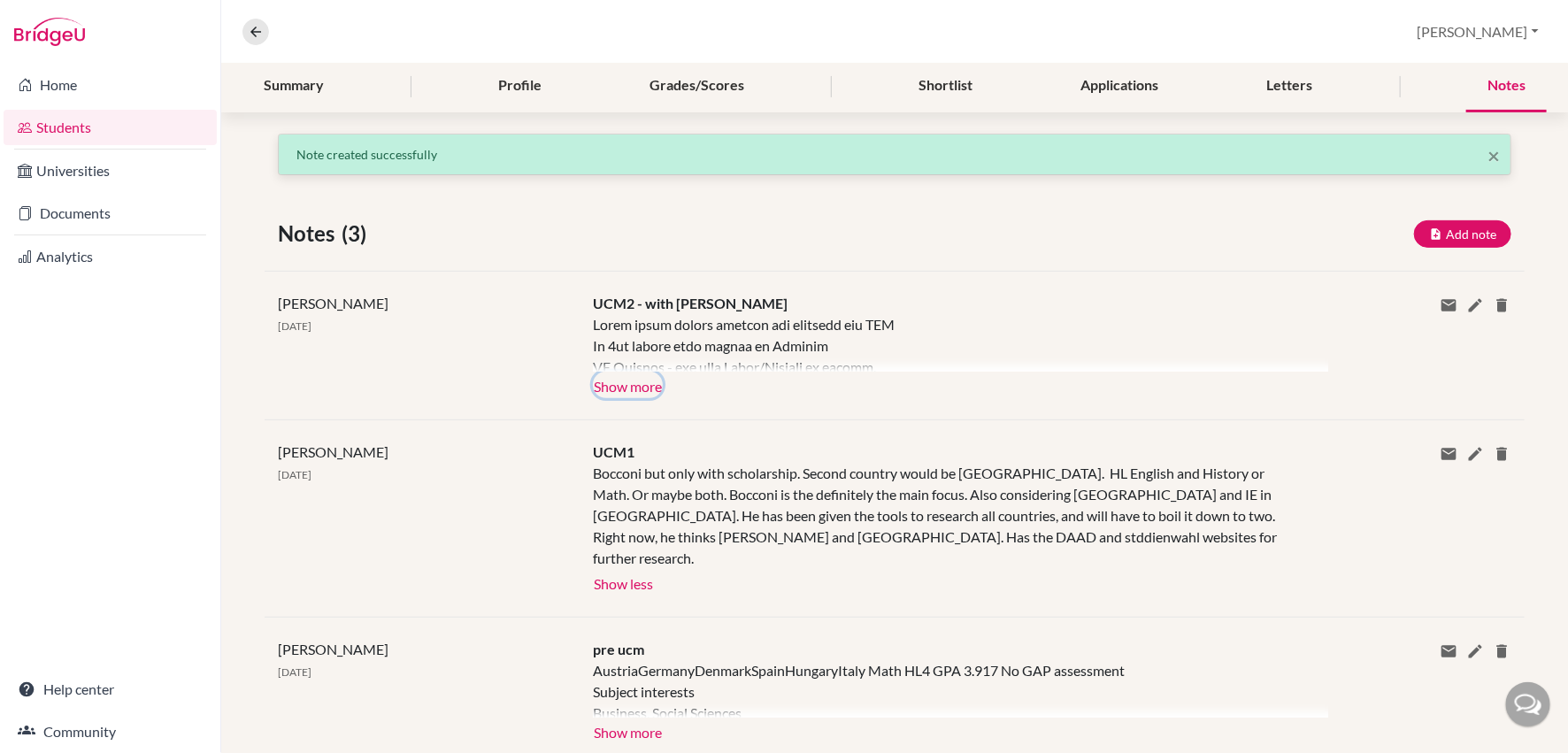
click at [625, 380] on button "Show more" at bounding box center [628, 385] width 70 height 27
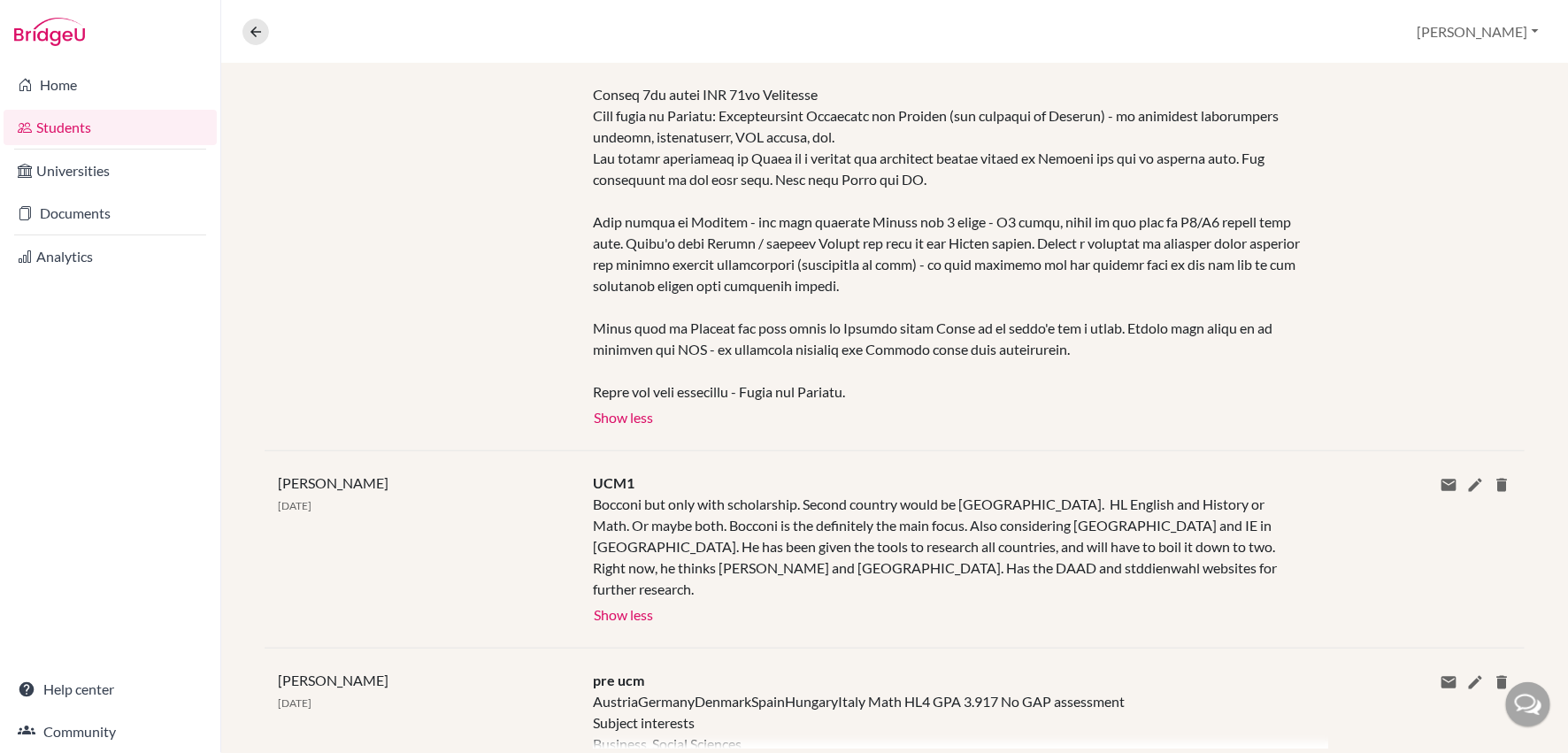
scroll to position [634, 0]
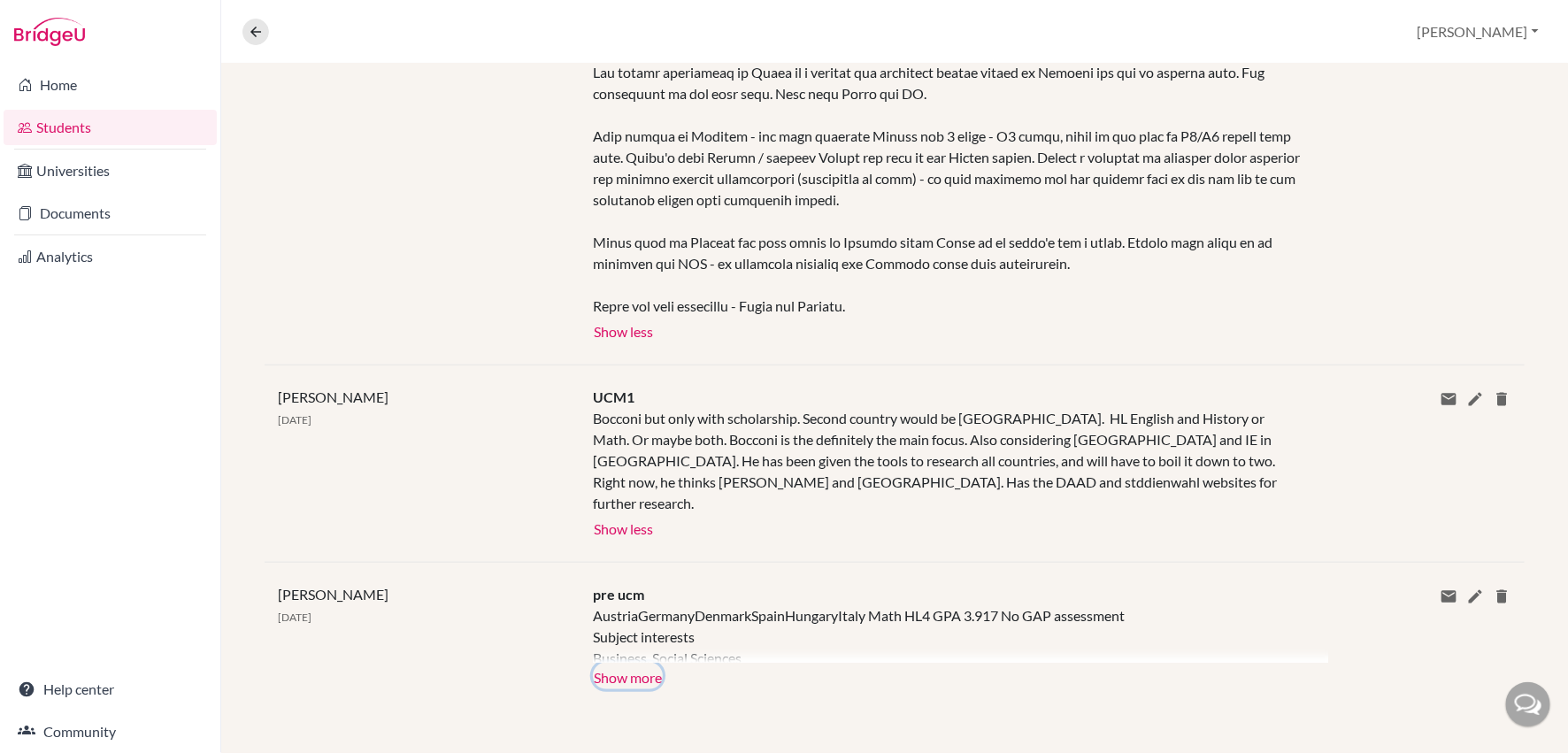
click at [629, 675] on button "Show more" at bounding box center [628, 676] width 70 height 27
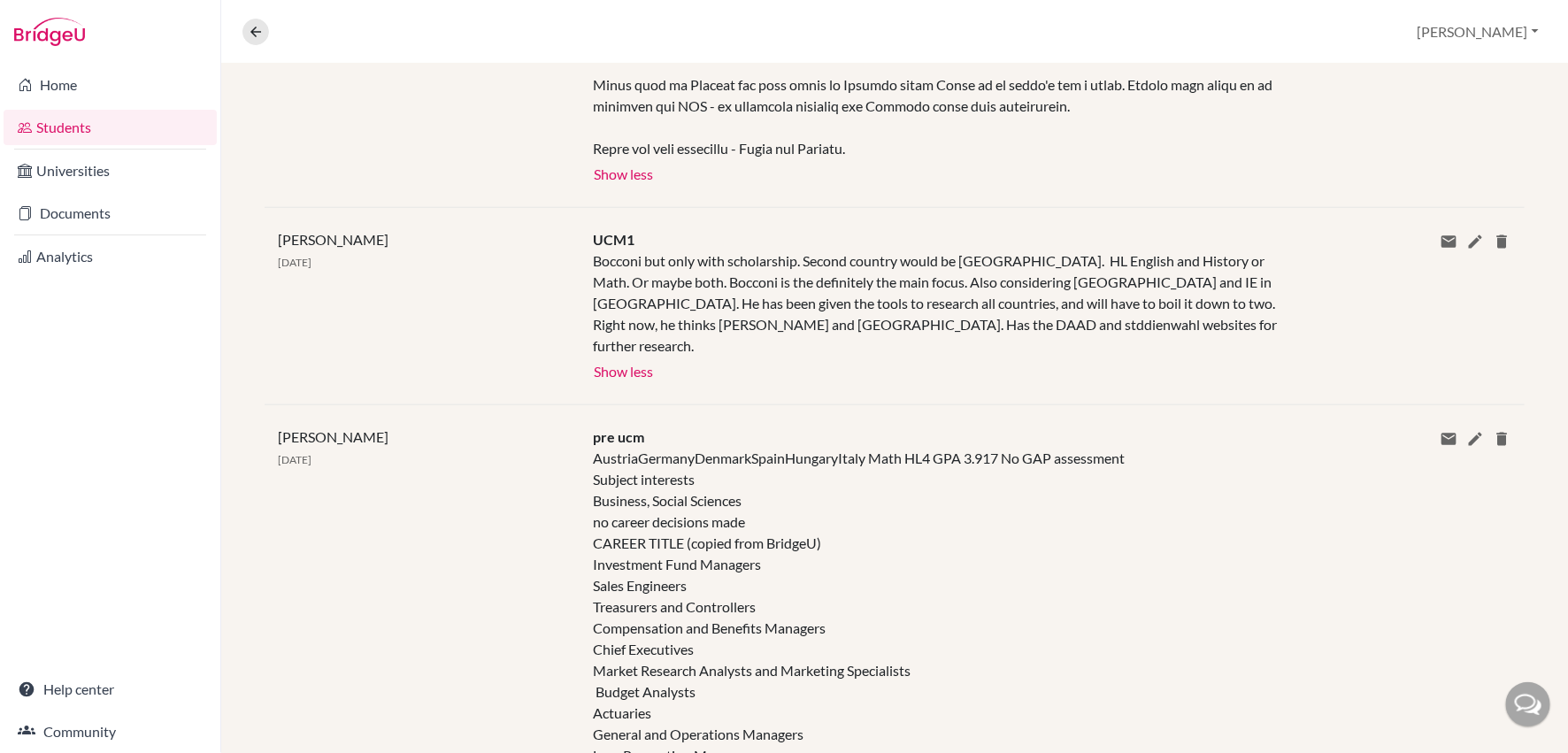
scroll to position [895, 0]
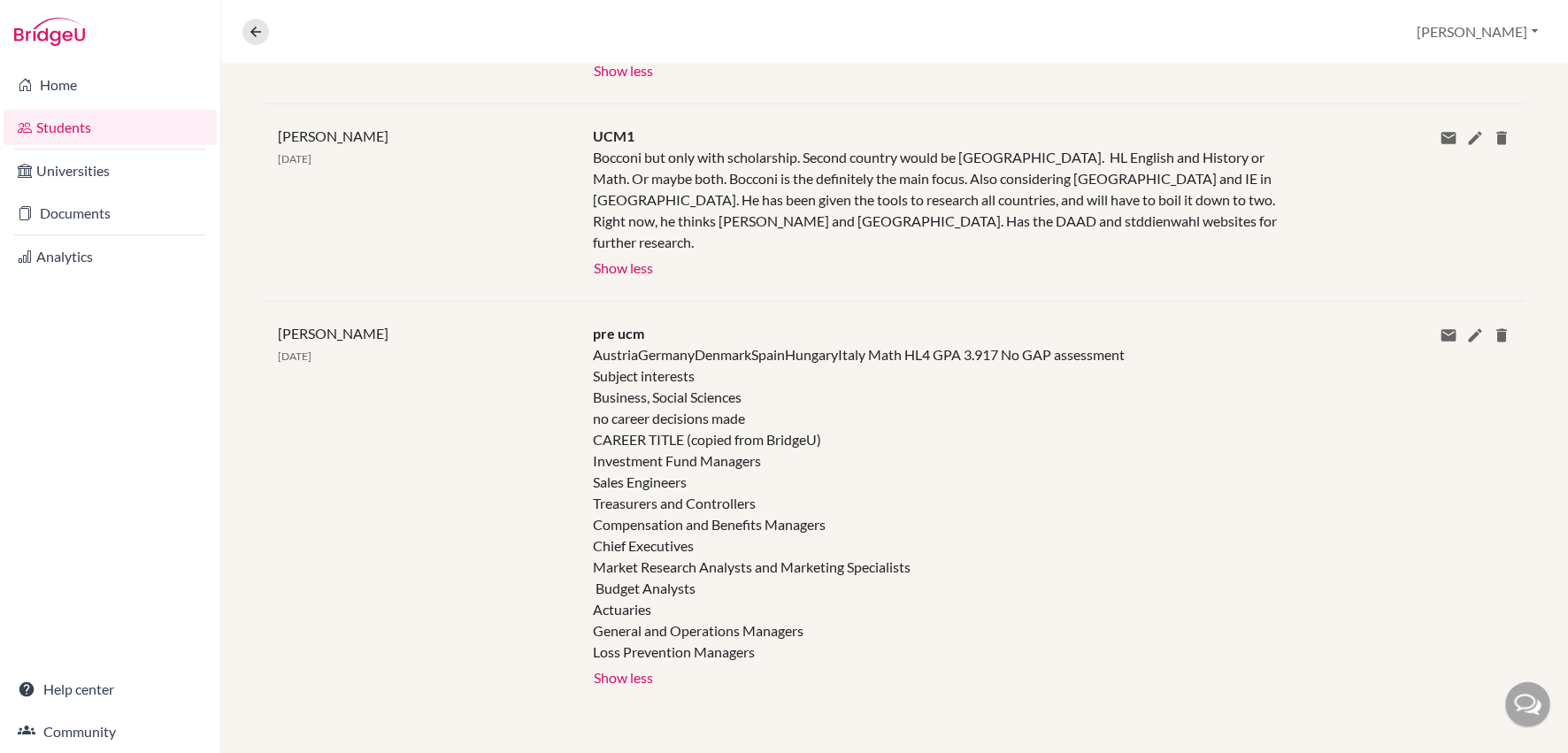
click at [102, 125] on link "Students" at bounding box center [110, 128] width 214 height 36
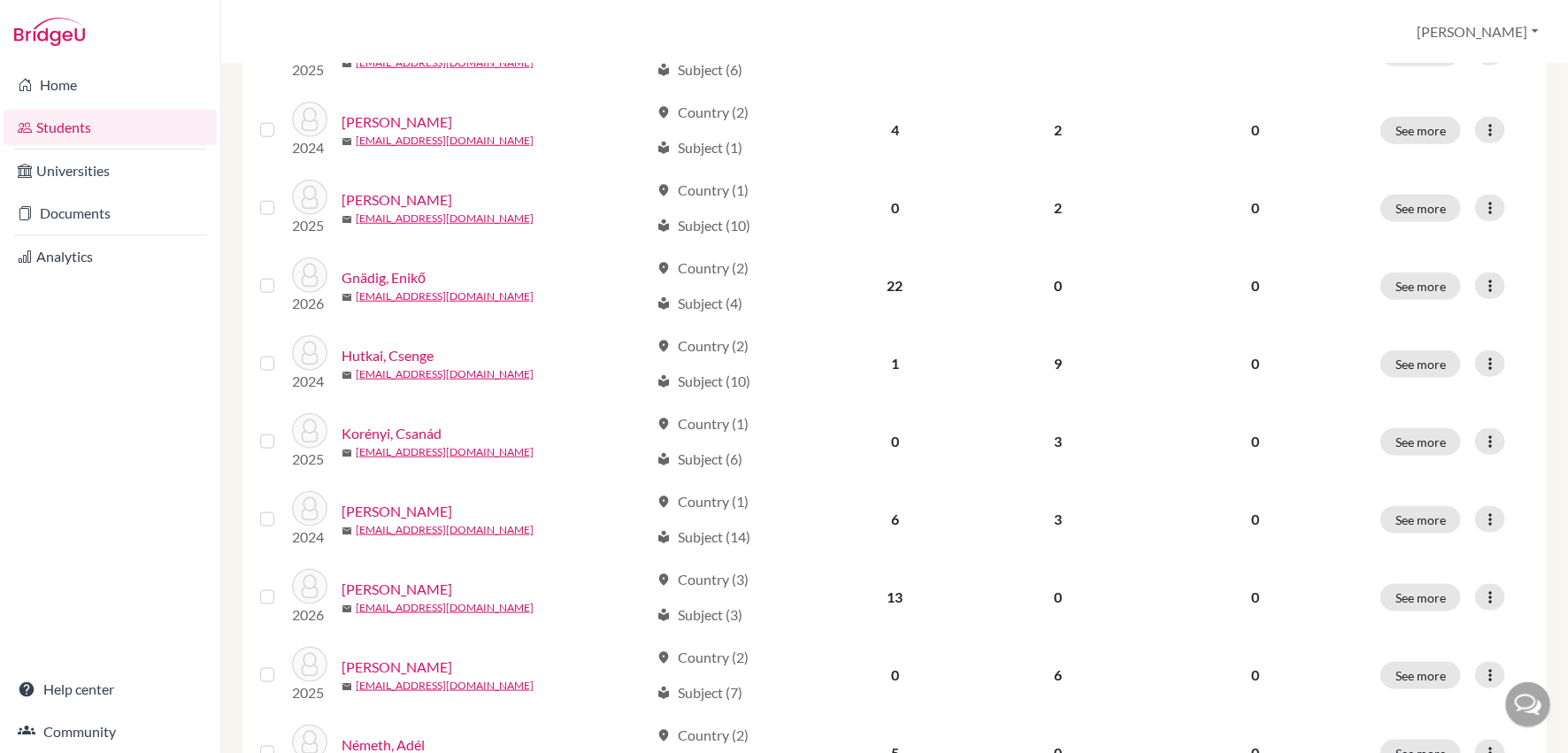
scroll to position [734, 0]
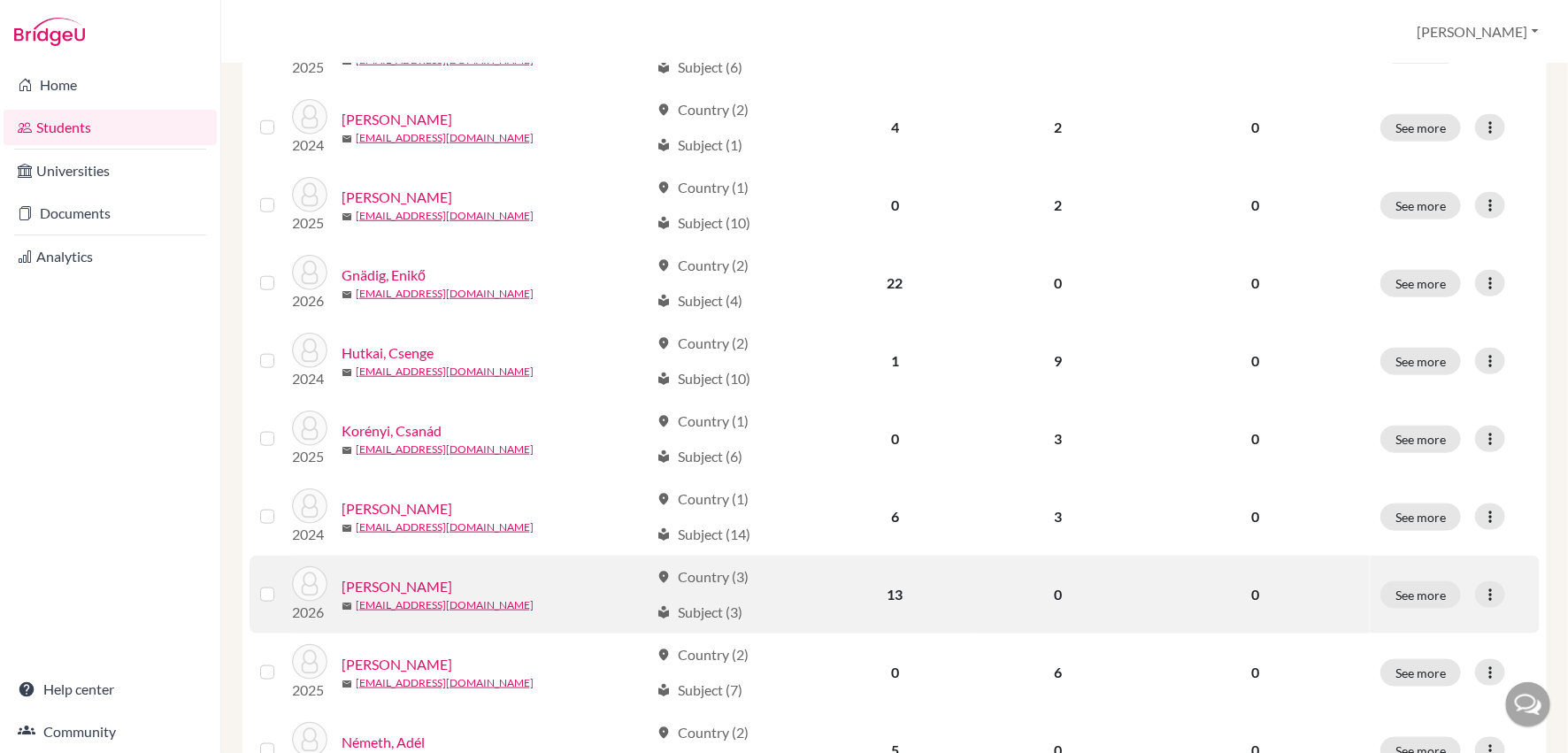
click at [408, 577] on link "Menyhárt, Maja" at bounding box center [397, 587] width 111 height 21
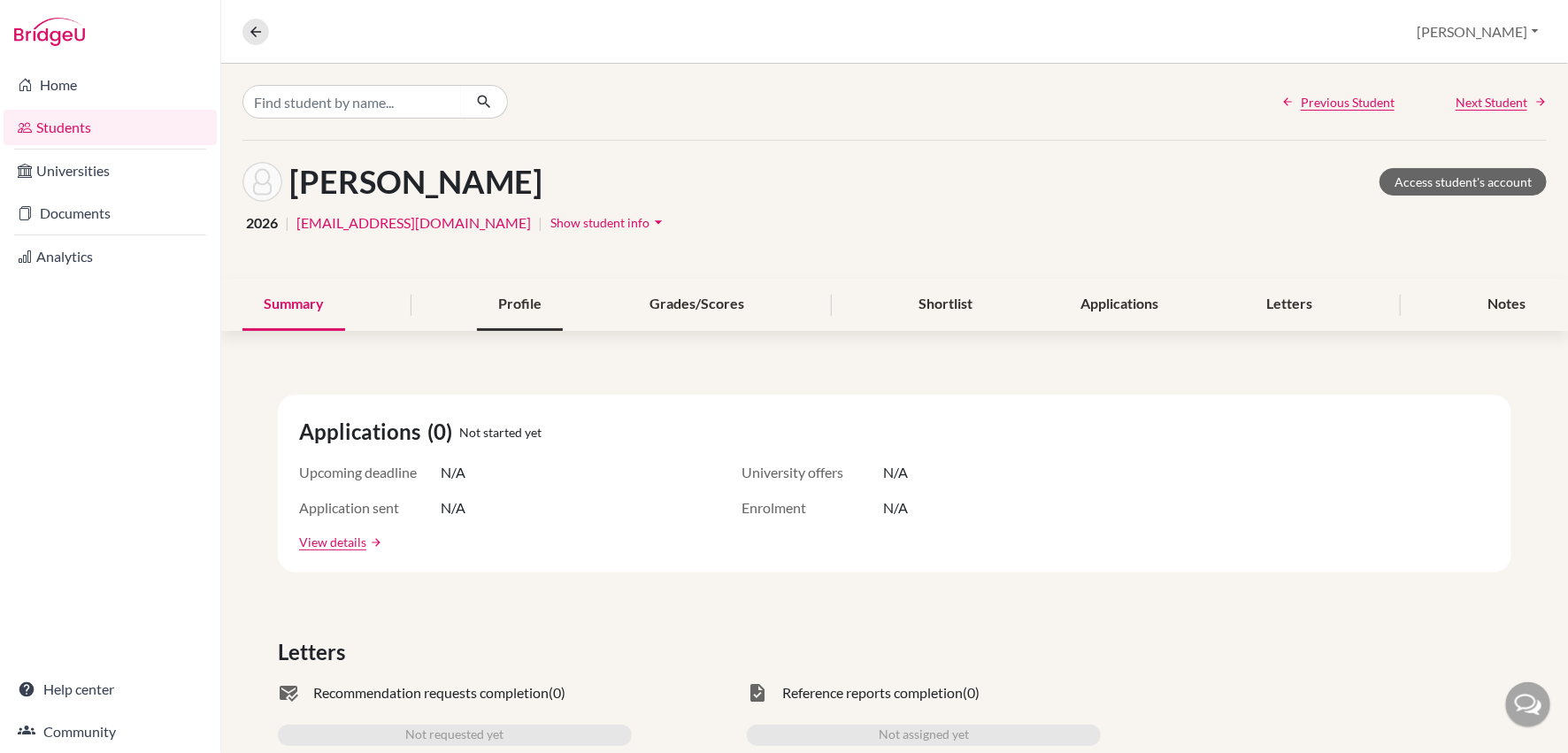
click at [550, 305] on div "Profile" at bounding box center [520, 305] width 86 height 52
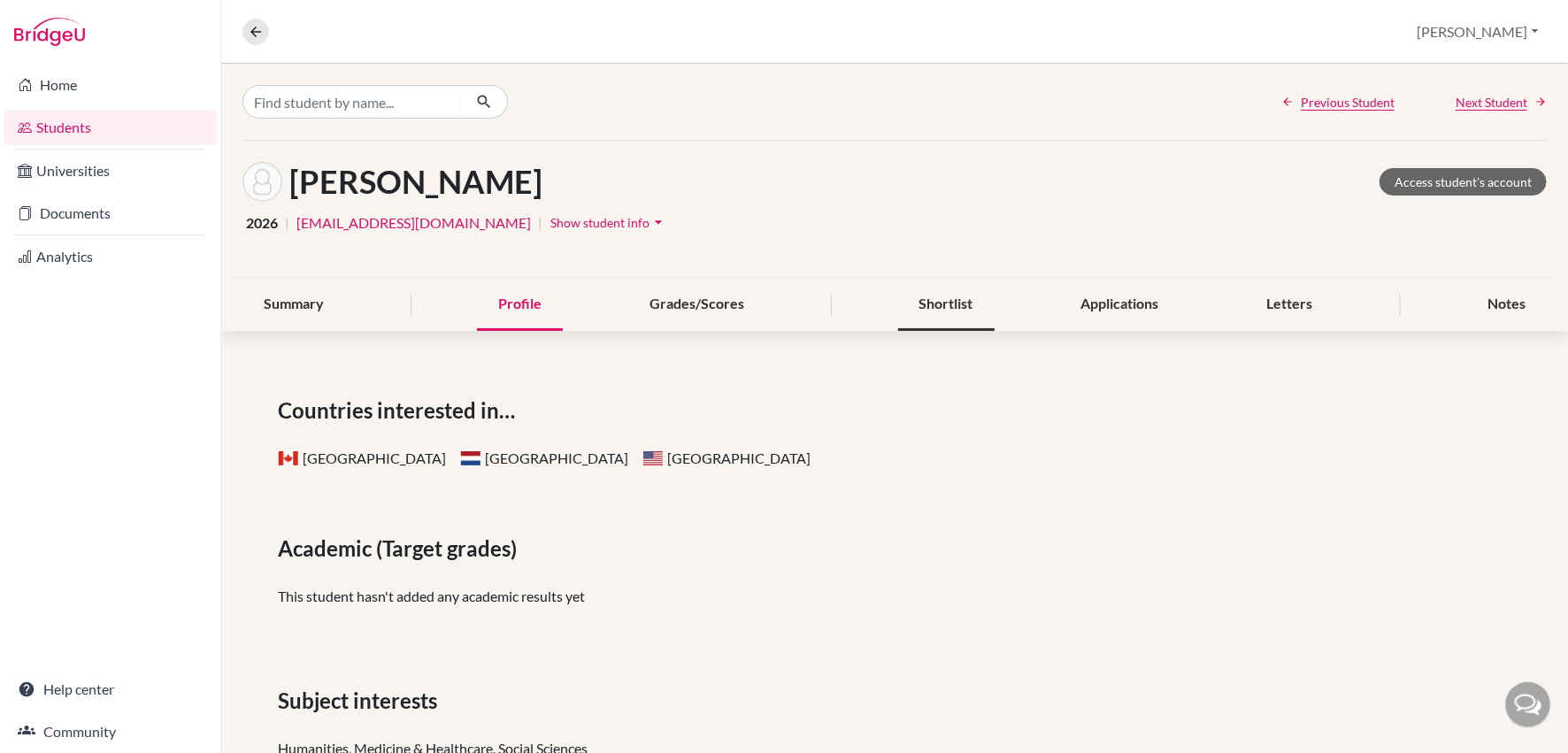
click at [928, 312] on div "Shortlist" at bounding box center [946, 305] width 96 height 52
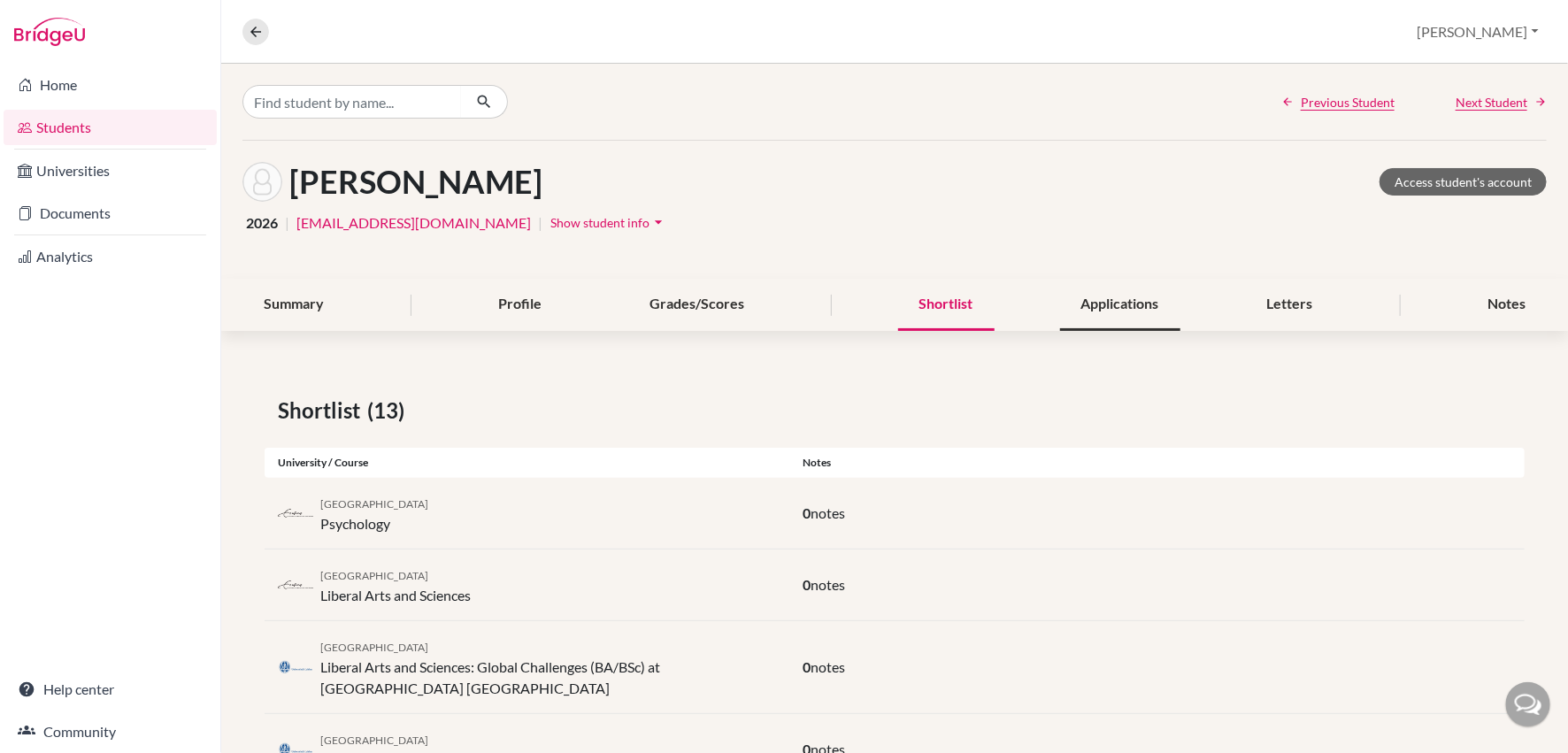
click at [1116, 314] on div "Applications" at bounding box center [1120, 305] width 121 height 52
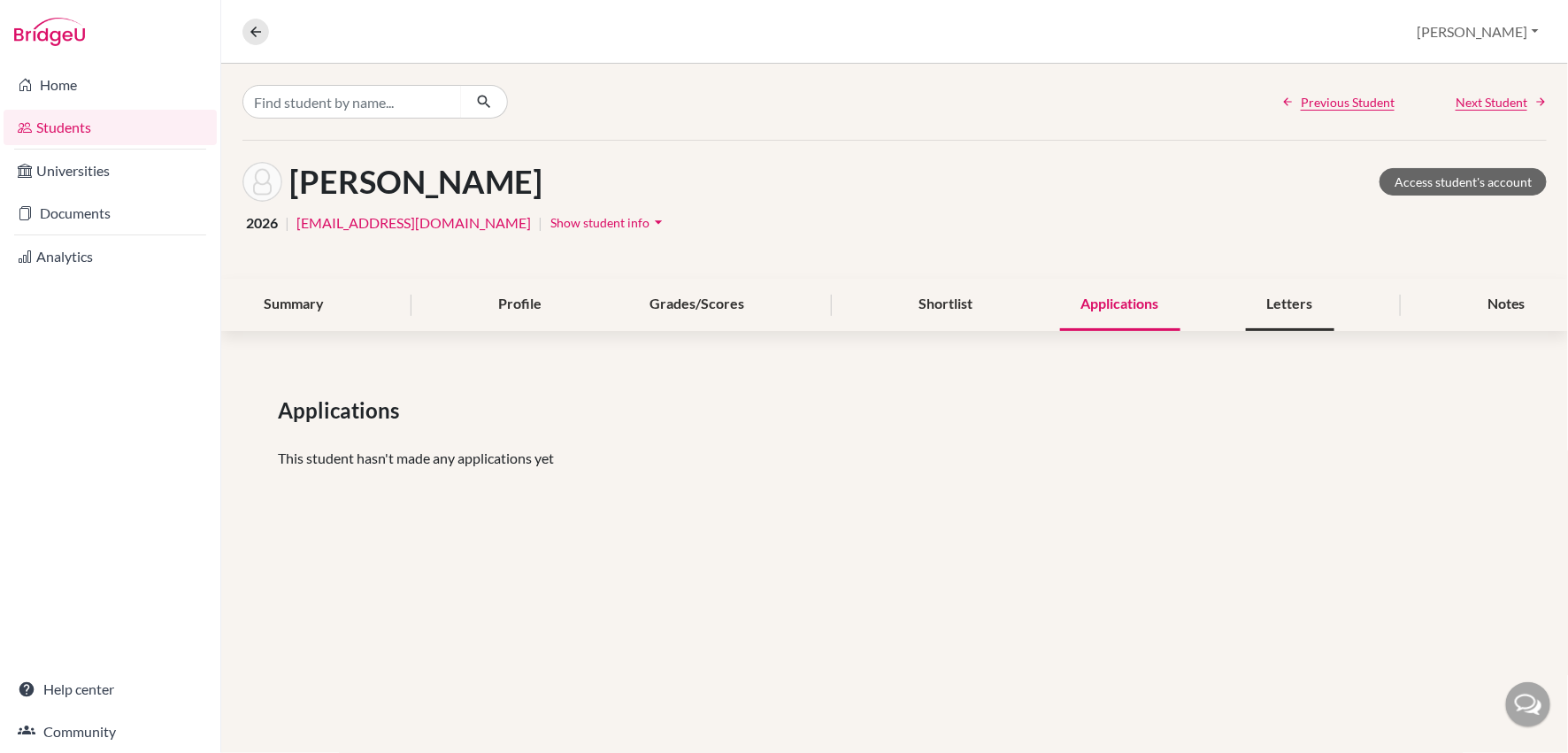
click at [1291, 307] on div "Letters" at bounding box center [1290, 305] width 88 height 52
click at [1489, 308] on div "Notes" at bounding box center [1506, 305] width 80 height 52
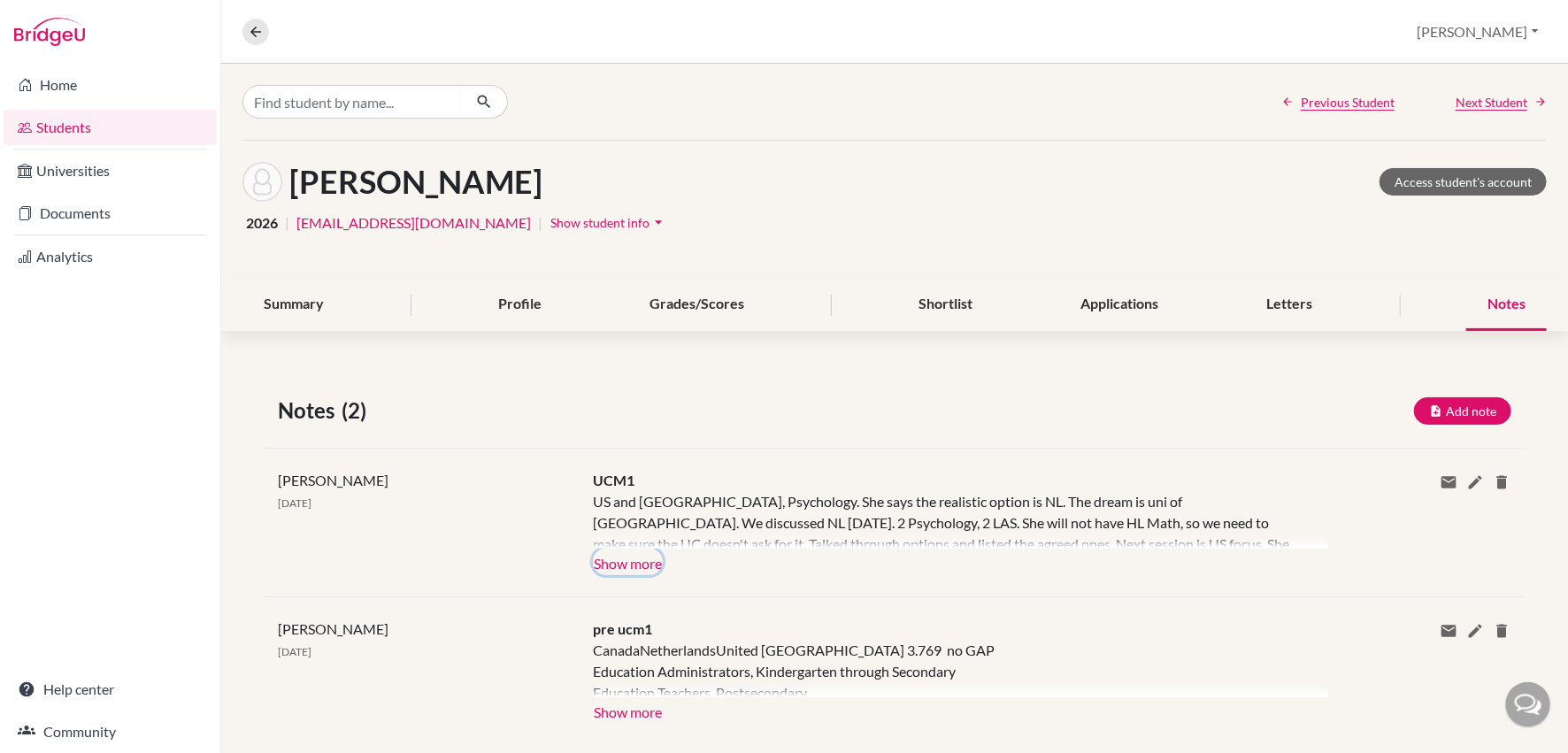
click at [652, 561] on button "Show more" at bounding box center [628, 562] width 70 height 27
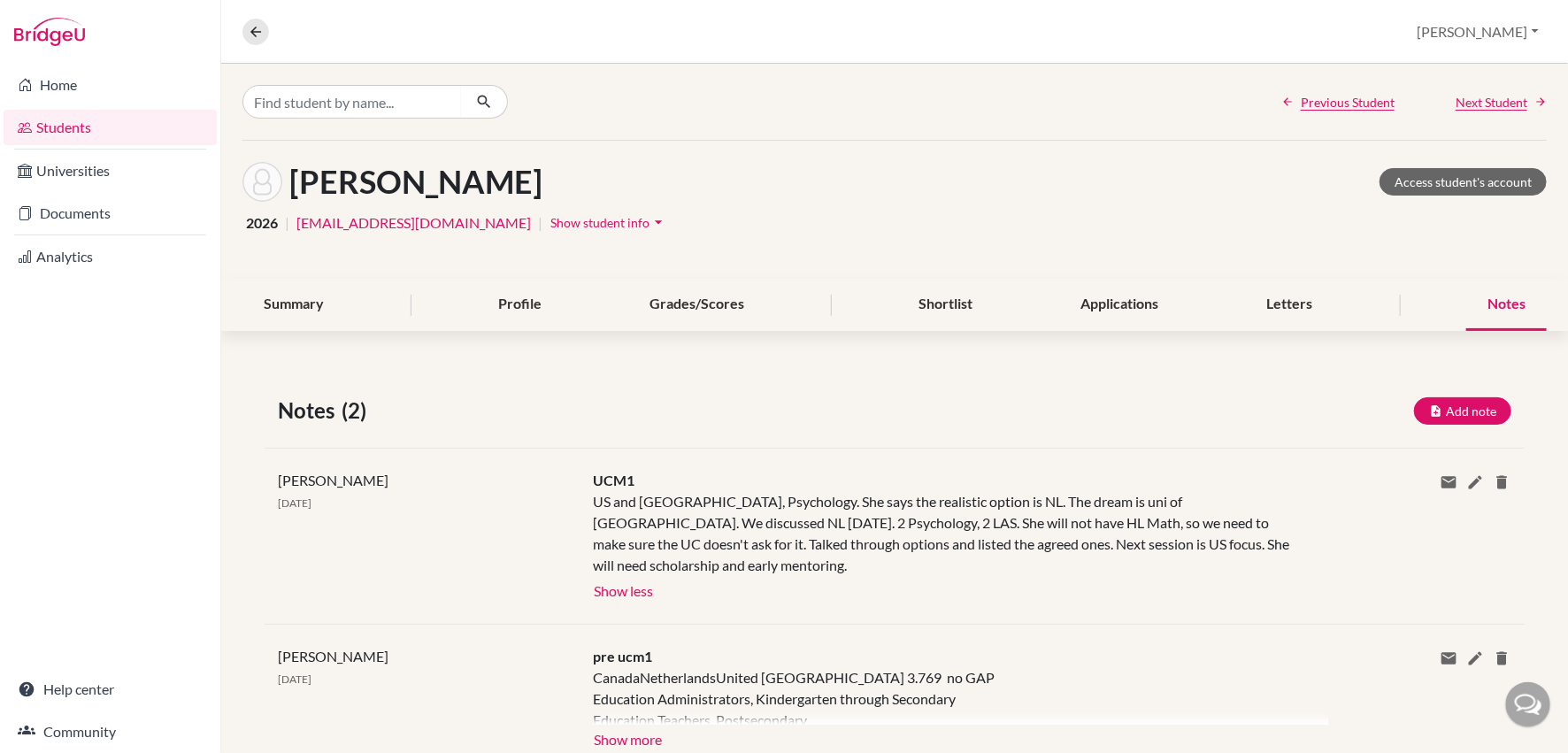
scroll to position [37, 0]
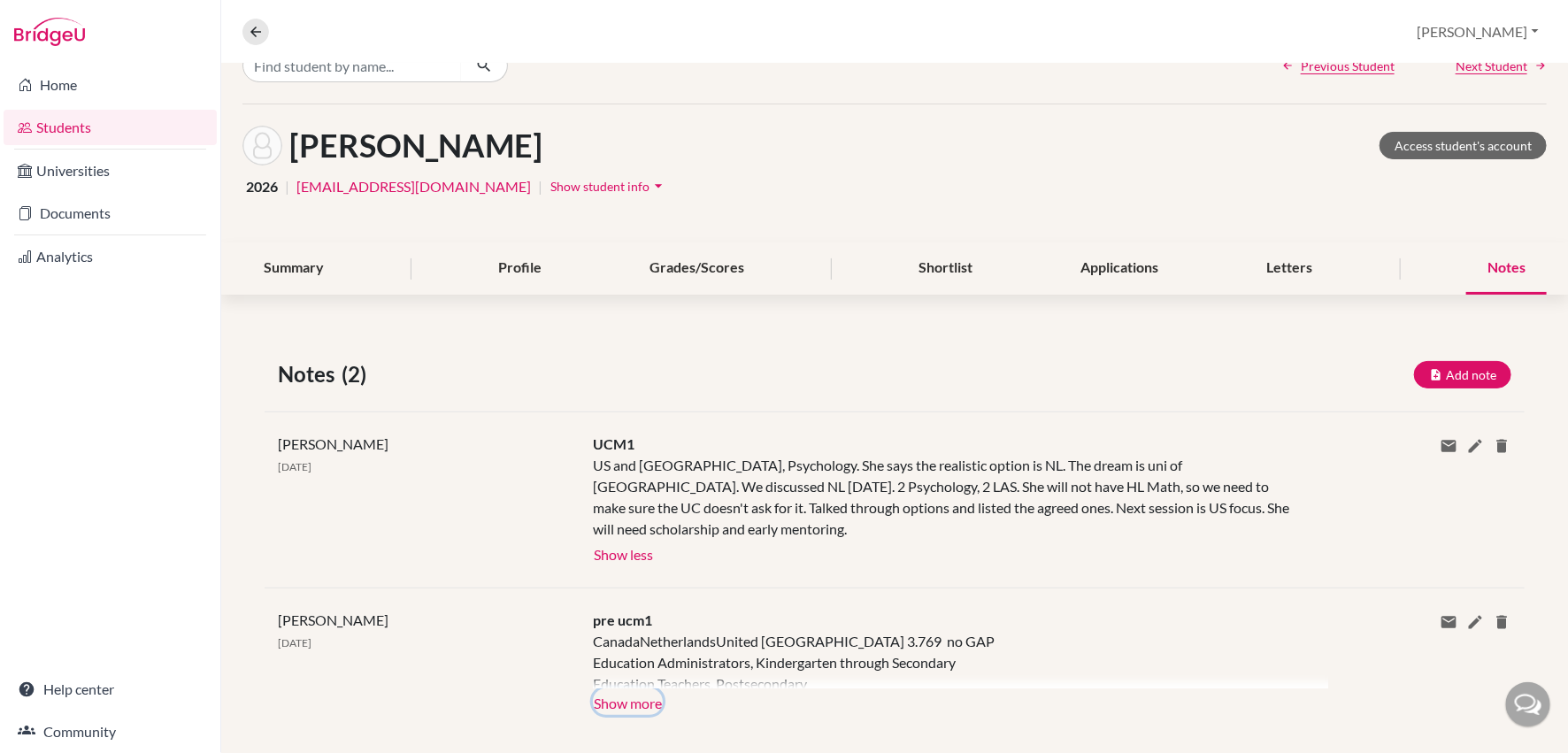
click at [644, 689] on button "Show more" at bounding box center [628, 702] width 70 height 27
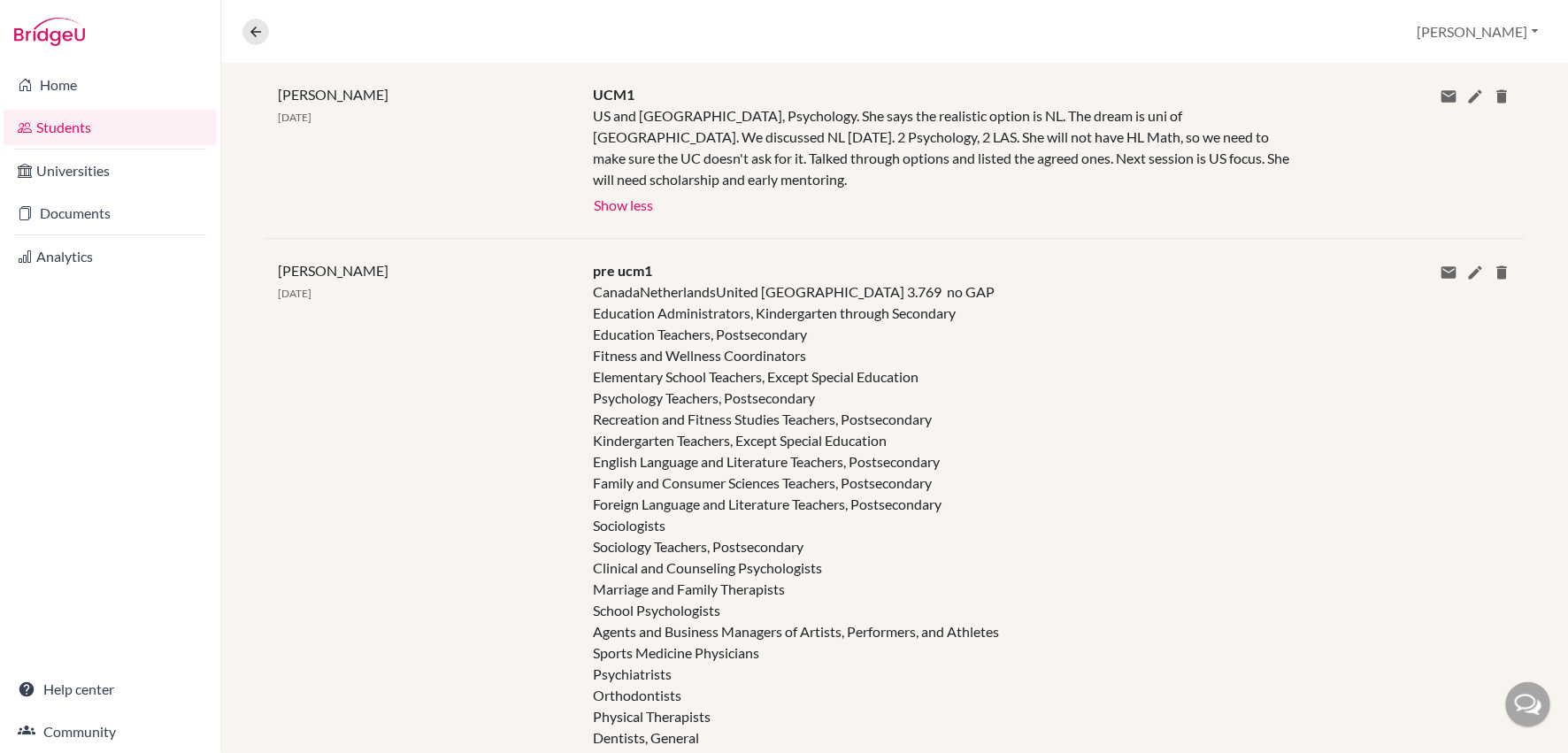
scroll to position [0, 0]
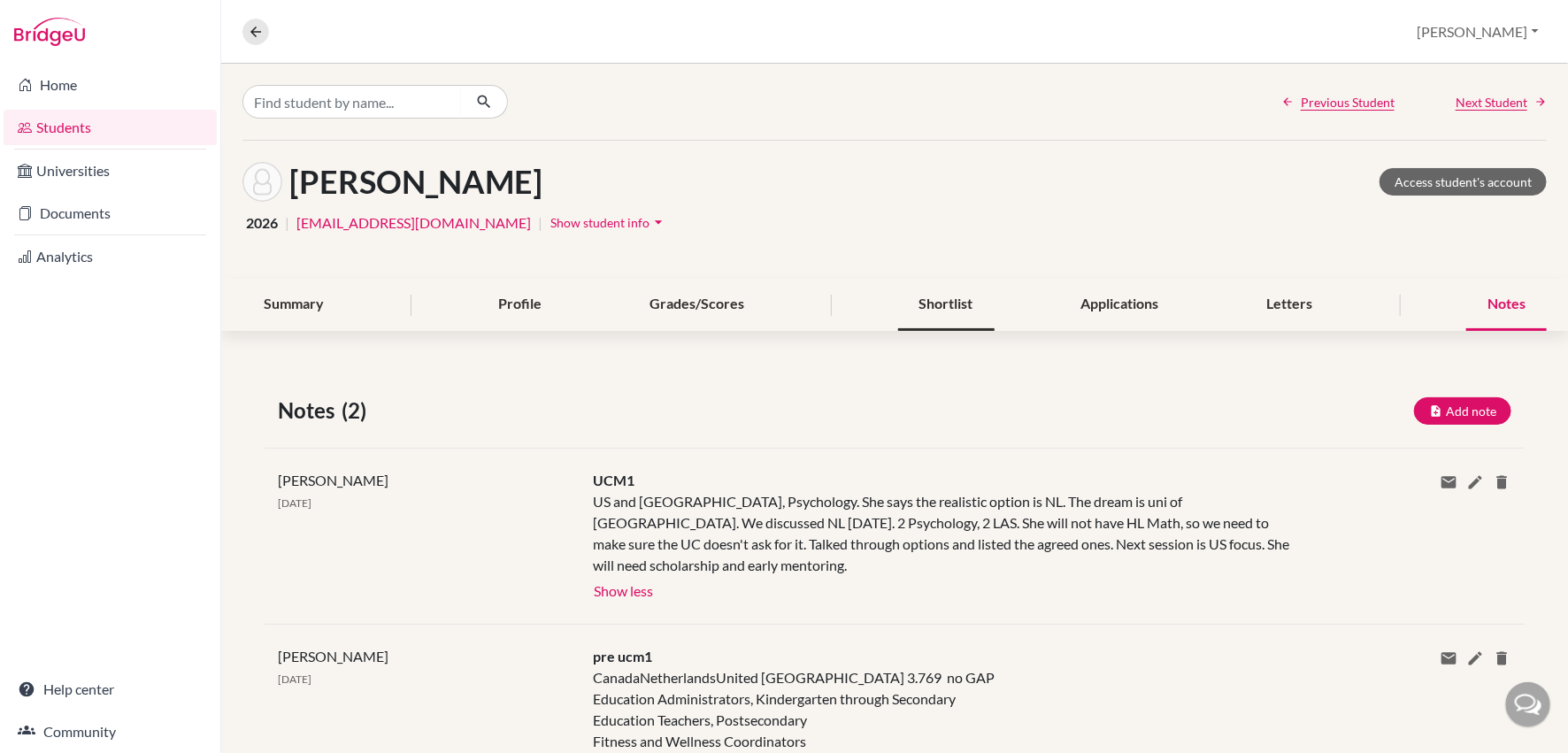
click at [955, 299] on div "Shortlist" at bounding box center [946, 305] width 96 height 52
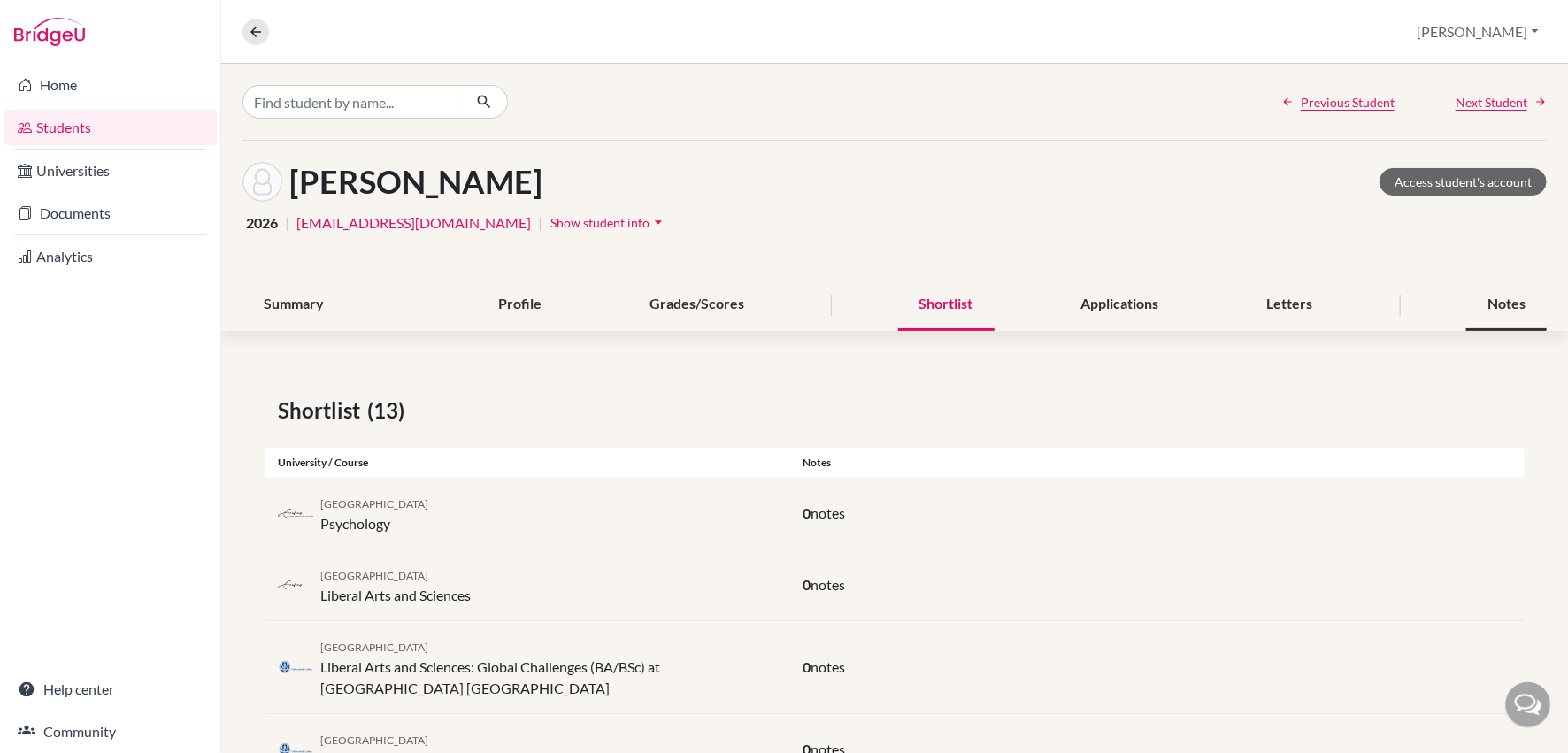
click at [1490, 298] on div "Notes" at bounding box center [1506, 305] width 80 height 52
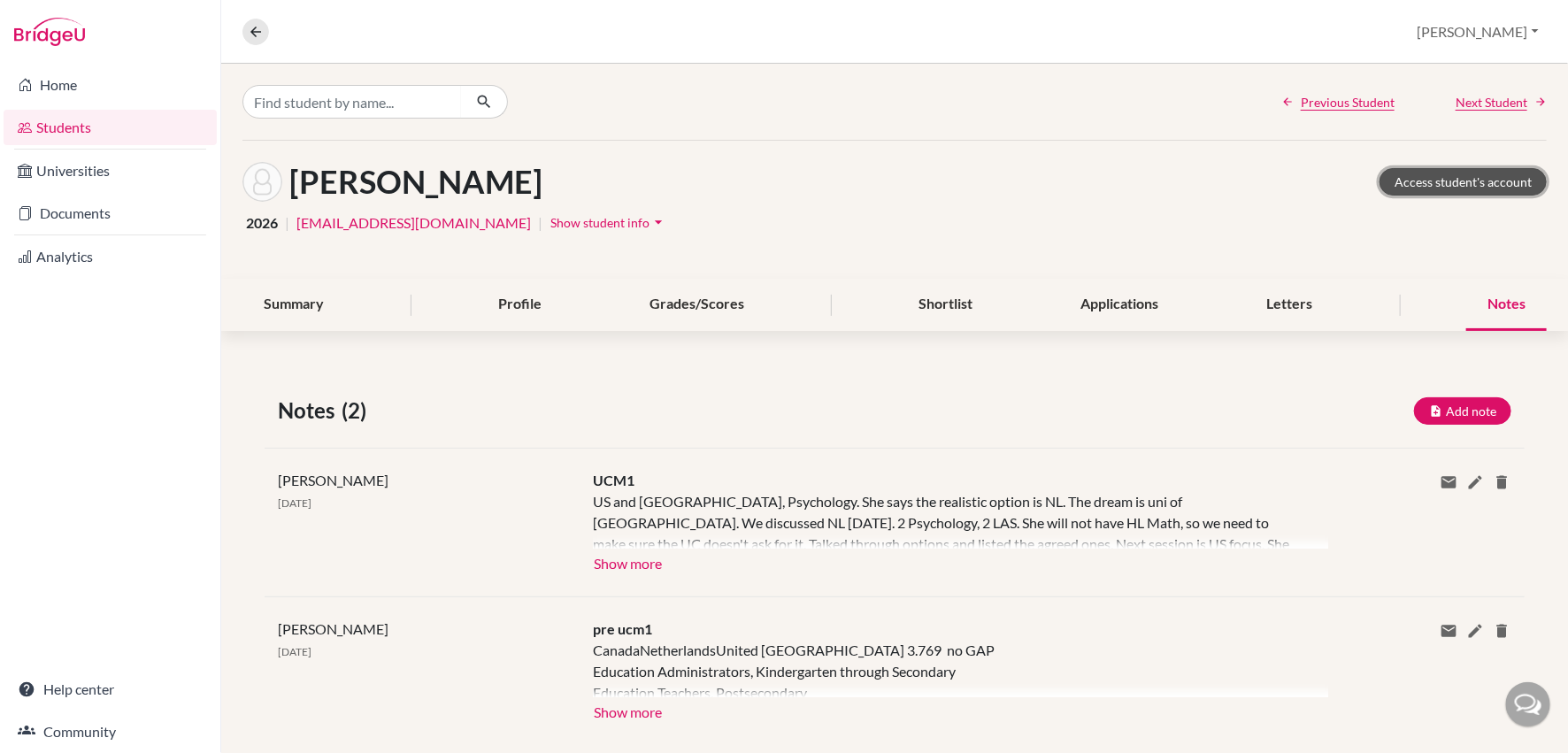
click at [1451, 186] on link "Access student's account" at bounding box center [1463, 181] width 167 height 28
